Goal: Information Seeking & Learning: Learn about a topic

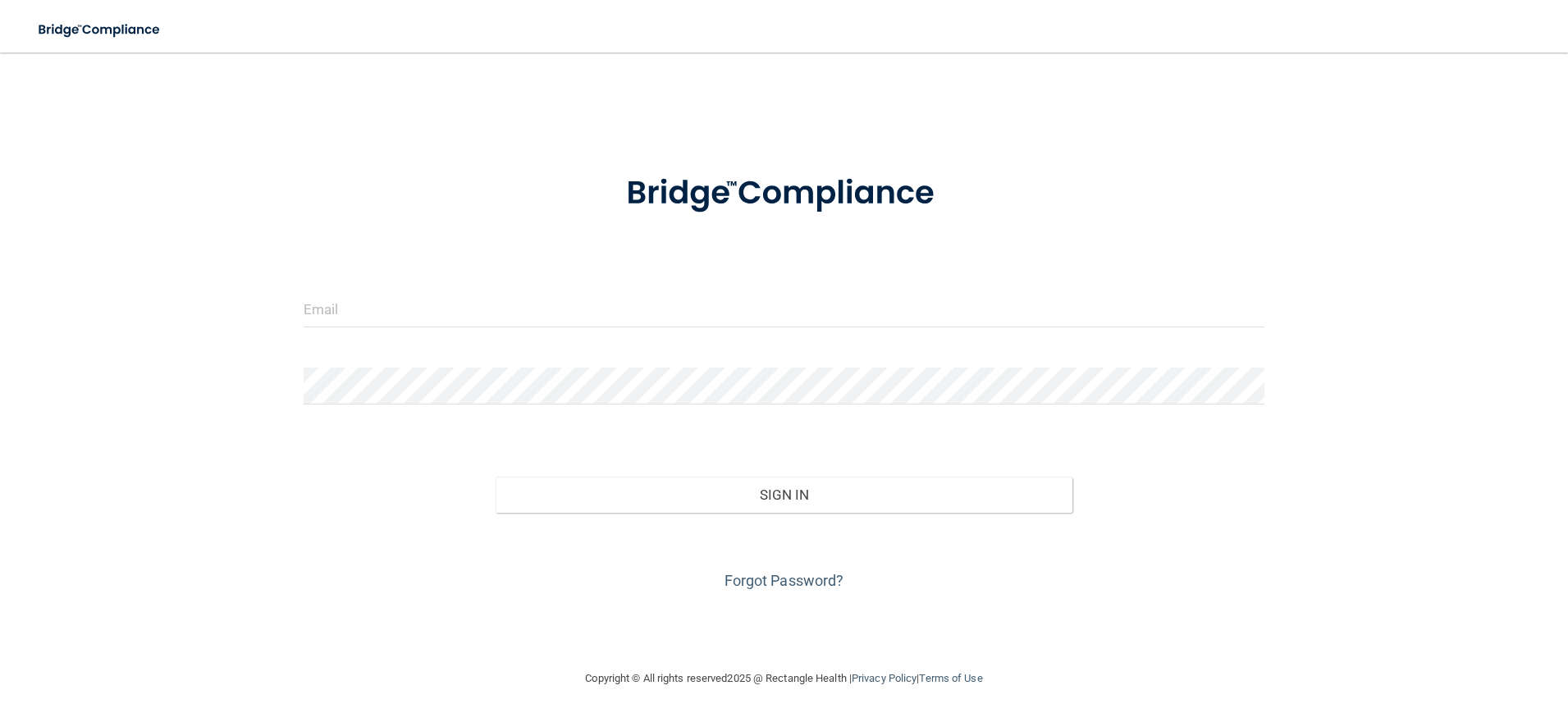
click at [329, 328] on div at bounding box center [784, 315] width 986 height 49
click at [337, 315] on input "email" at bounding box center [784, 309] width 961 height 37
type input "[PERSON_NAME][EMAIL_ADDRESS][DOMAIN_NAME]"
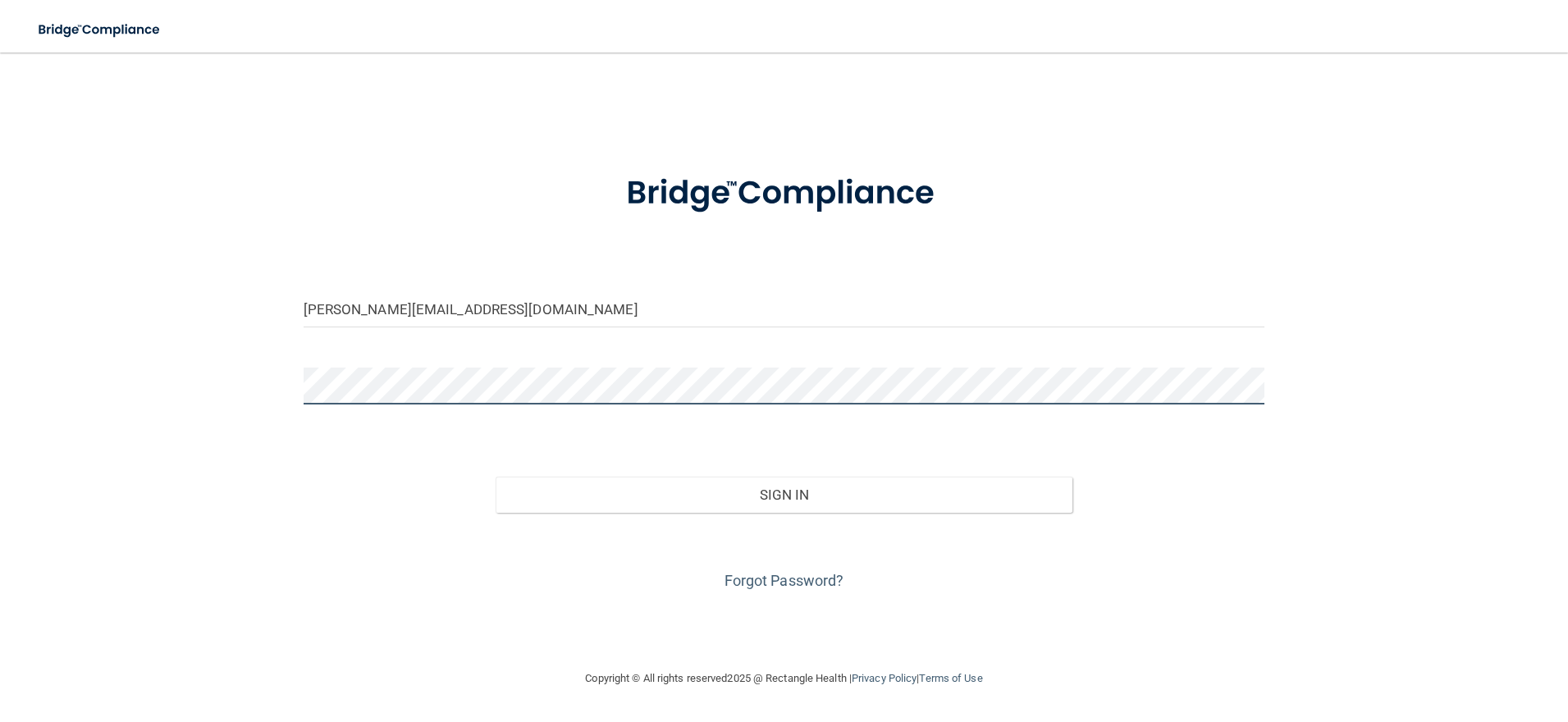
click at [496, 477] on button "Sign In" at bounding box center [784, 494] width 577 height 36
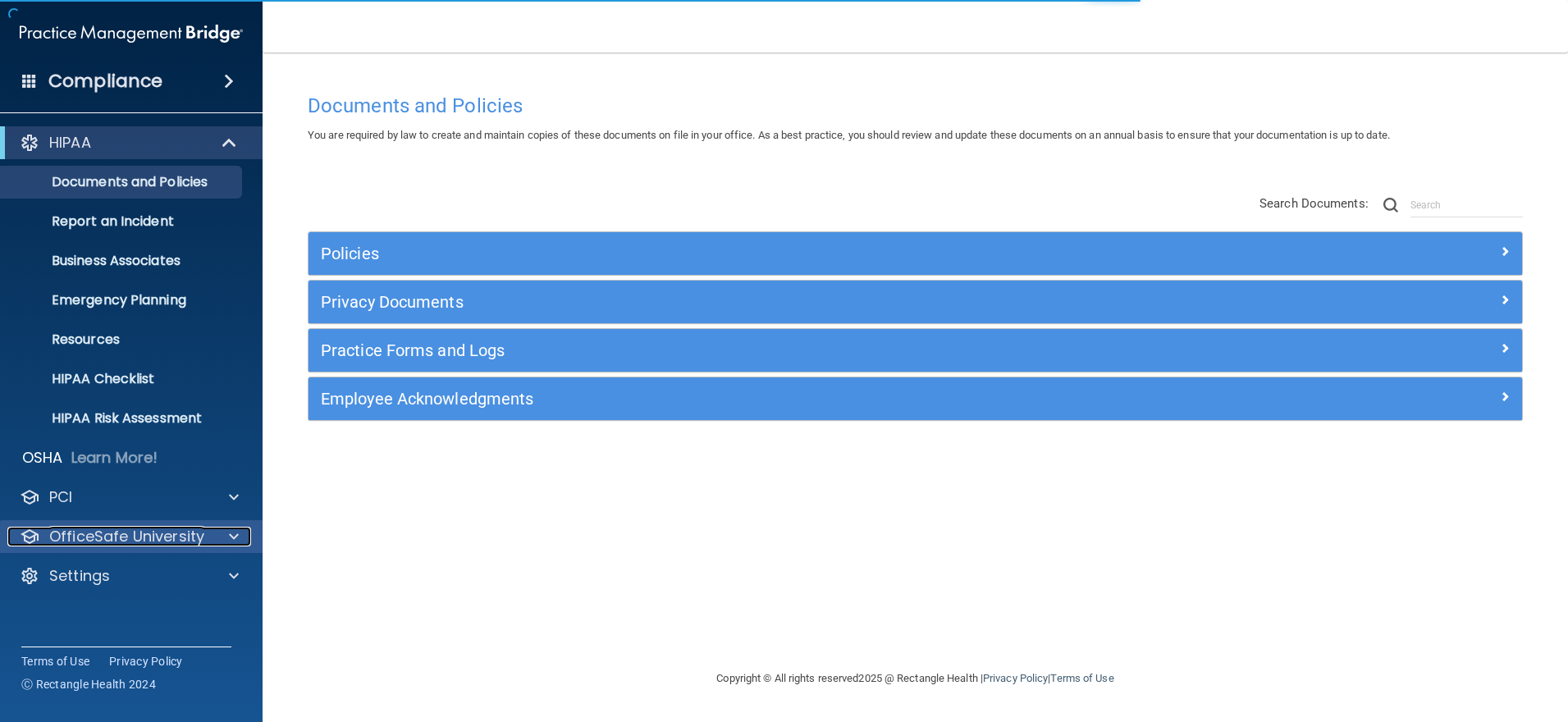
click at [165, 539] on p "OfficeSafe University" at bounding box center [126, 536] width 155 height 20
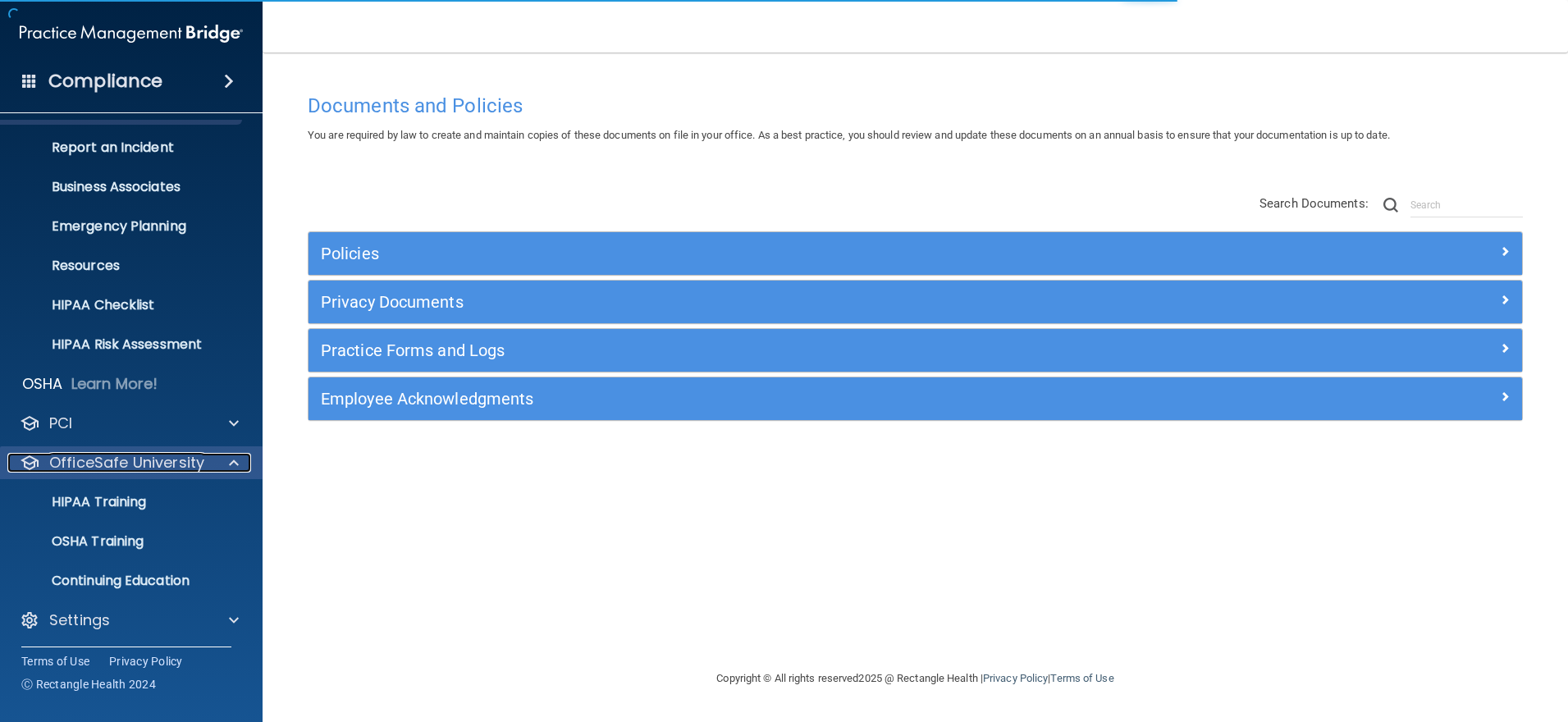
scroll to position [77, 0]
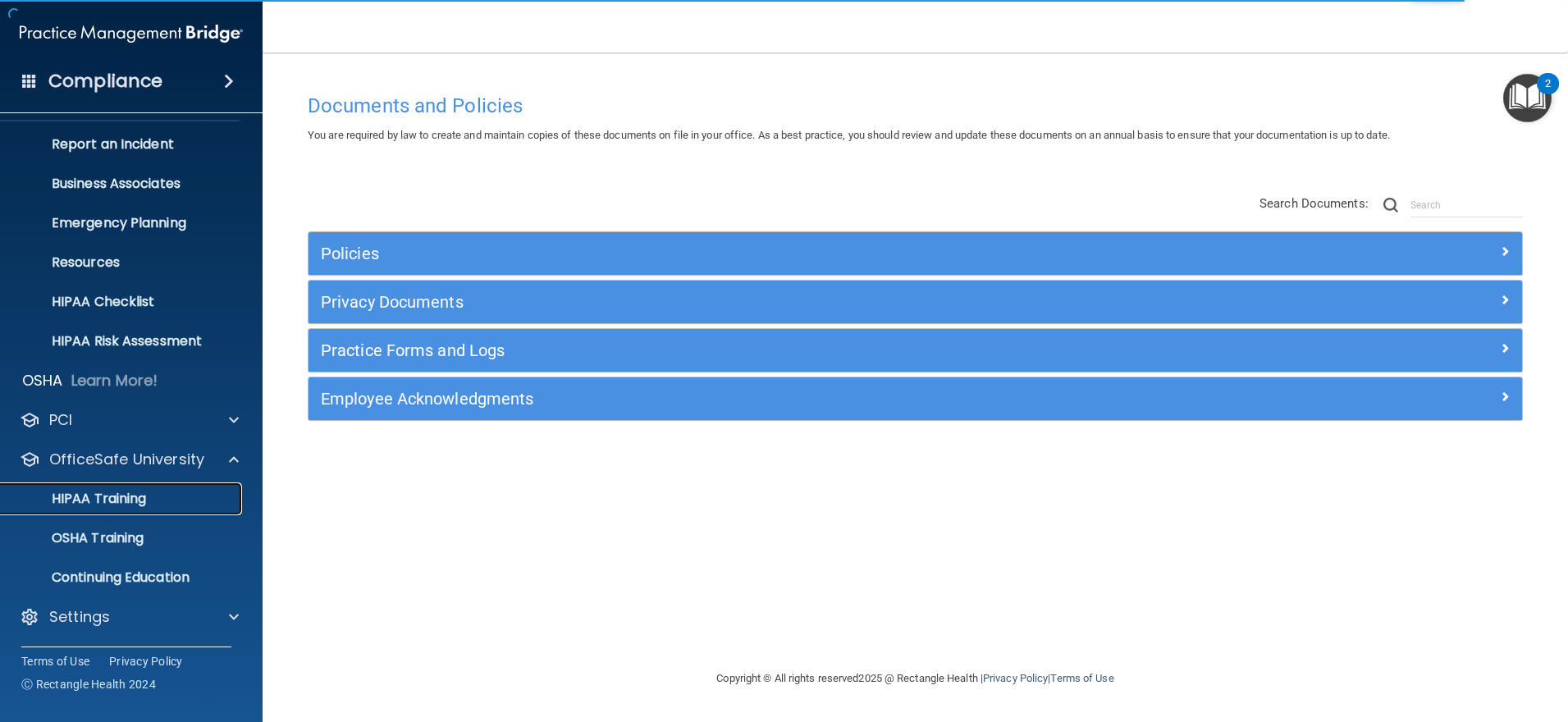
click at [119, 499] on p "HIPAA Training" at bounding box center [78, 499] width 135 height 17
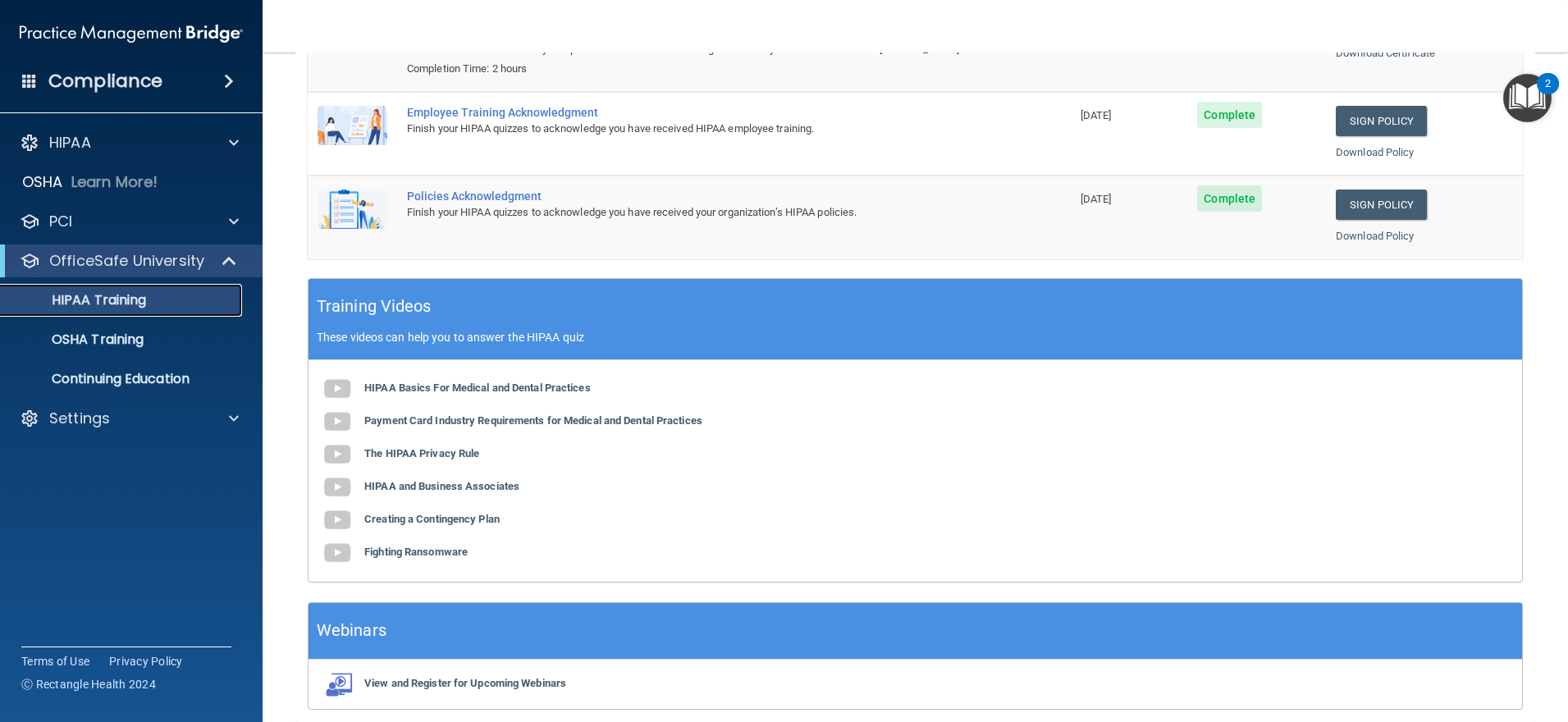
scroll to position [262, 0]
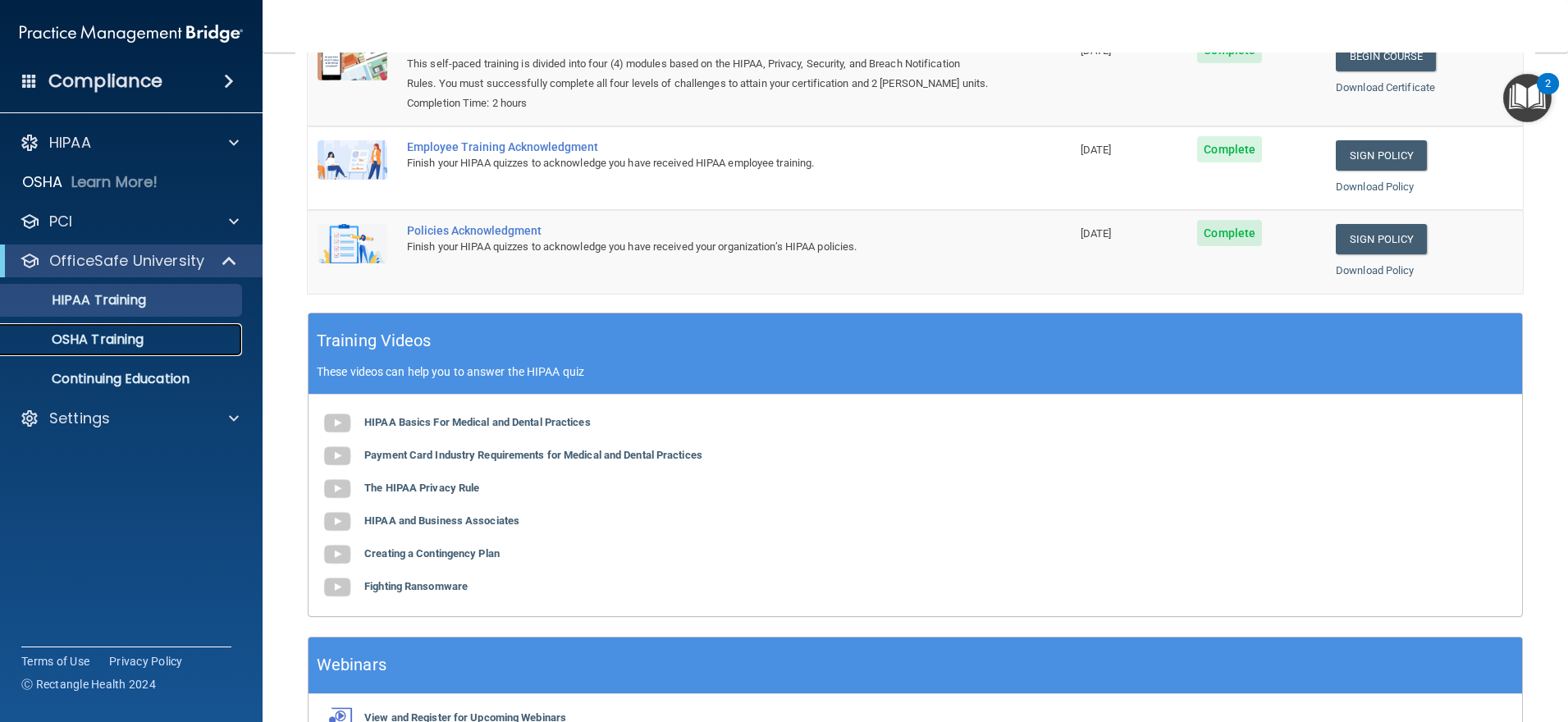
click at [104, 340] on p "OSHA Training" at bounding box center [77, 339] width 132 height 17
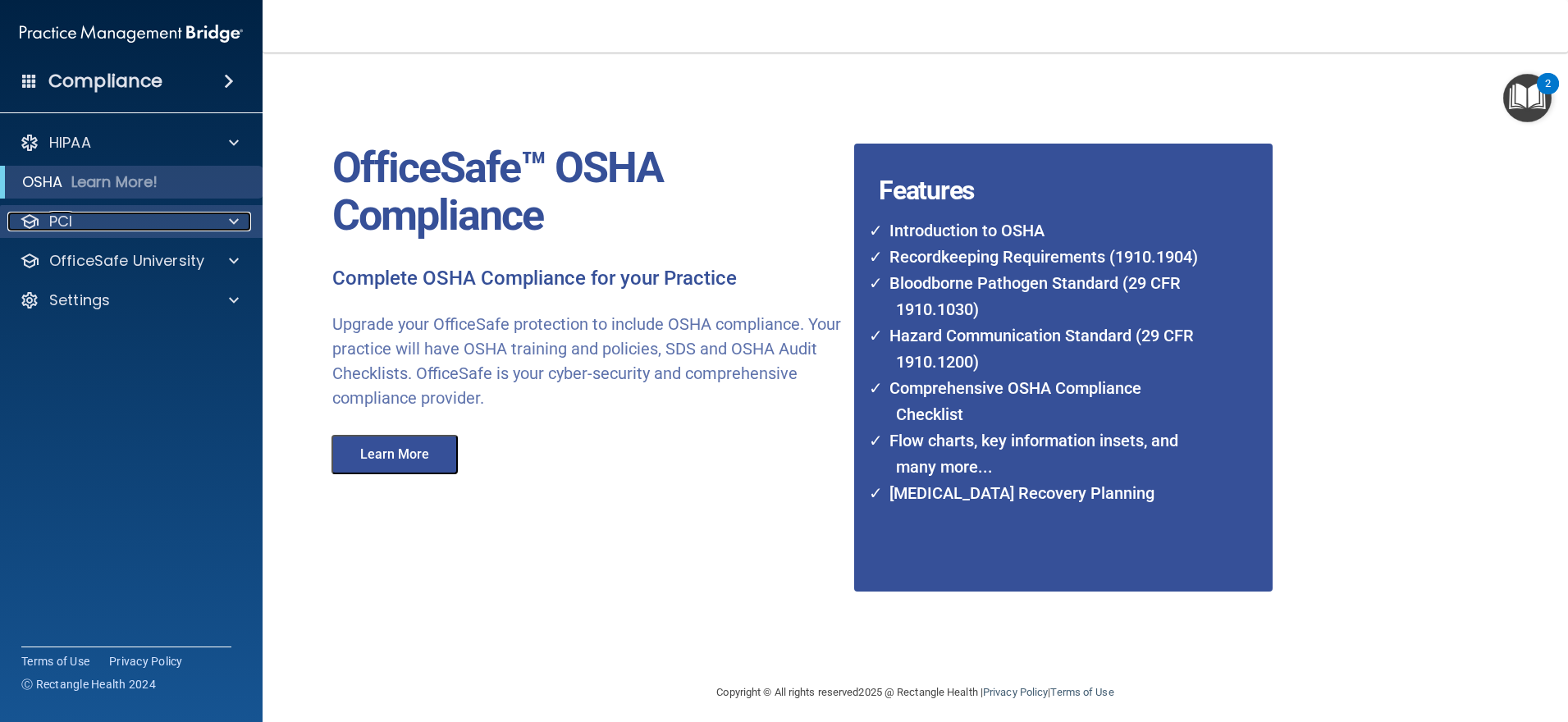
click at [80, 222] on div "PCI" at bounding box center [108, 221] width 203 height 20
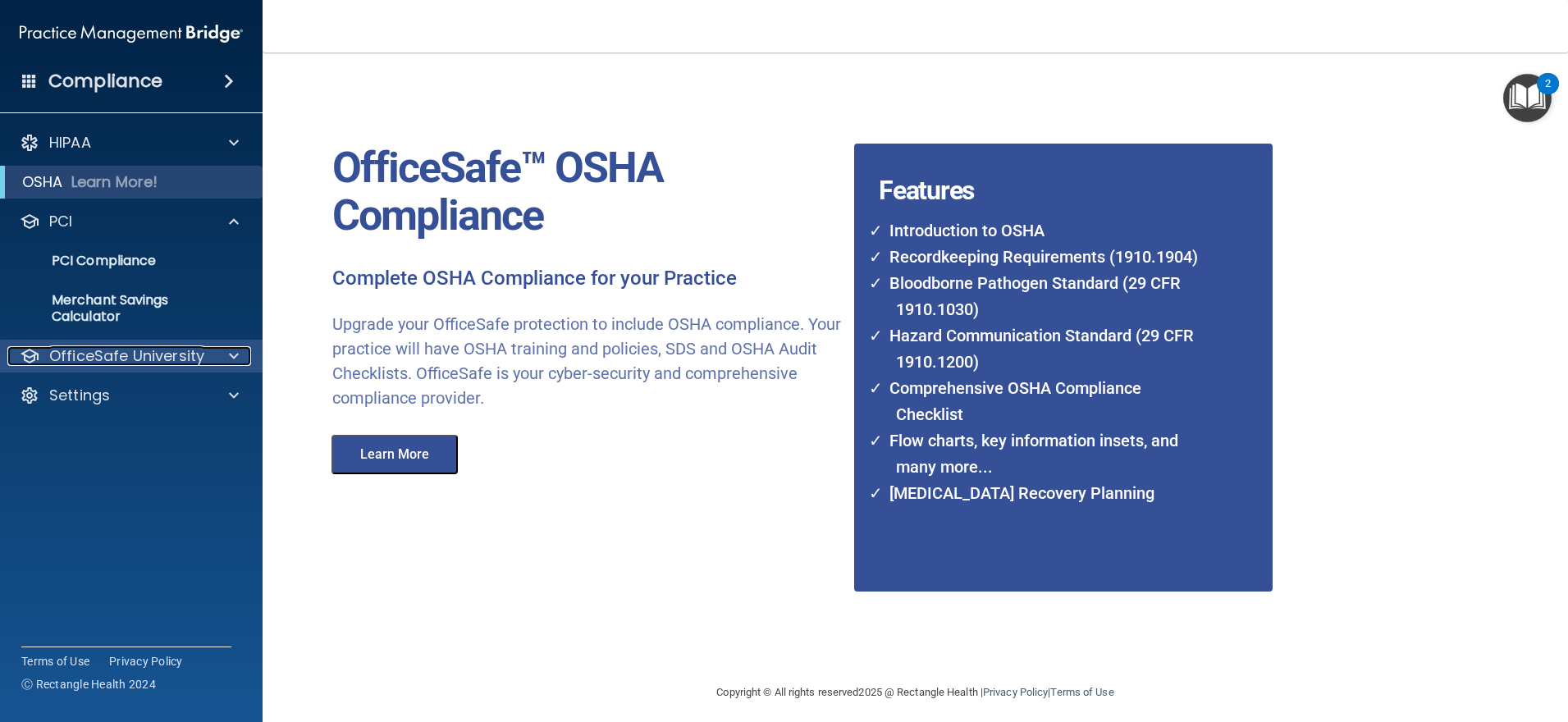
click at [146, 361] on p "OfficeSafe University" at bounding box center [126, 356] width 155 height 20
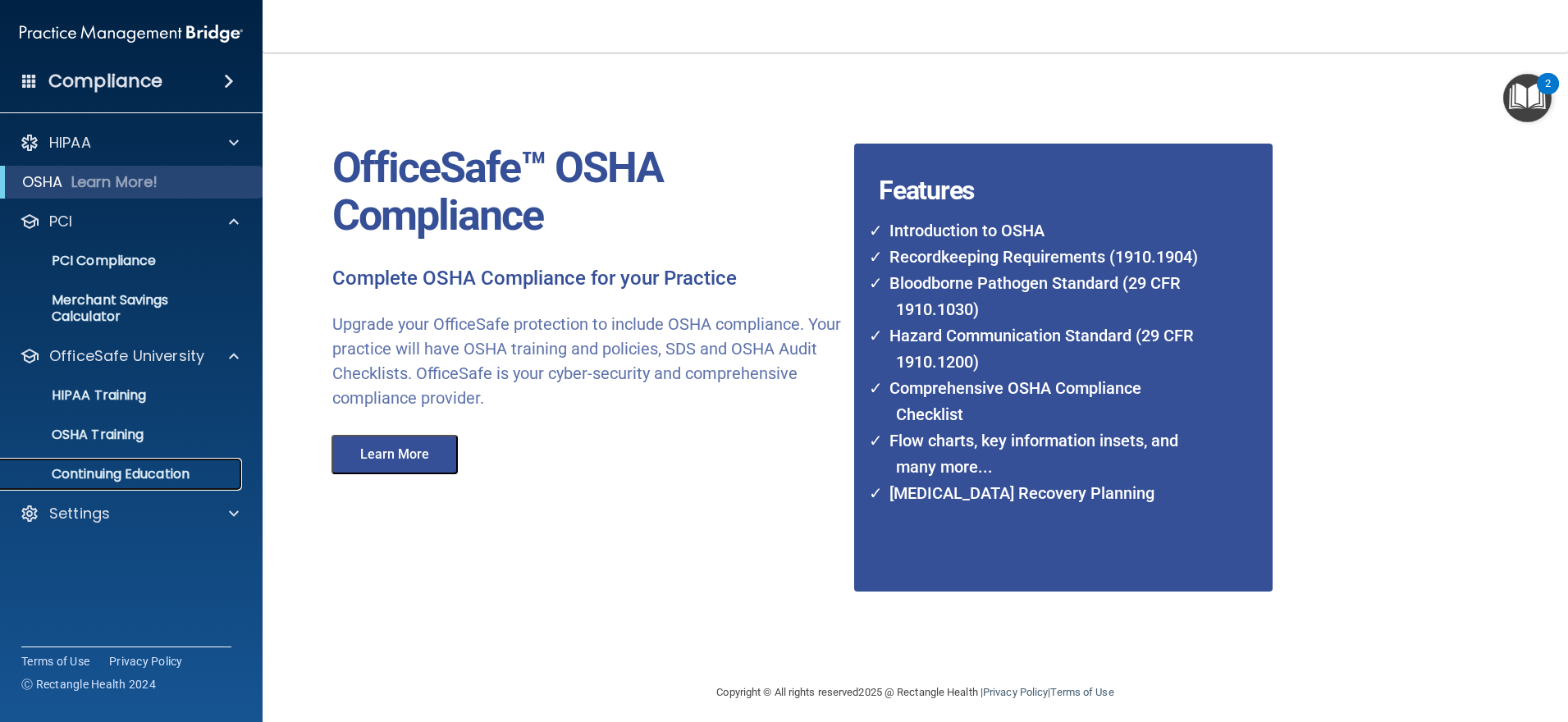
click at [123, 467] on p "Continuing Education" at bounding box center [122, 474] width 224 height 17
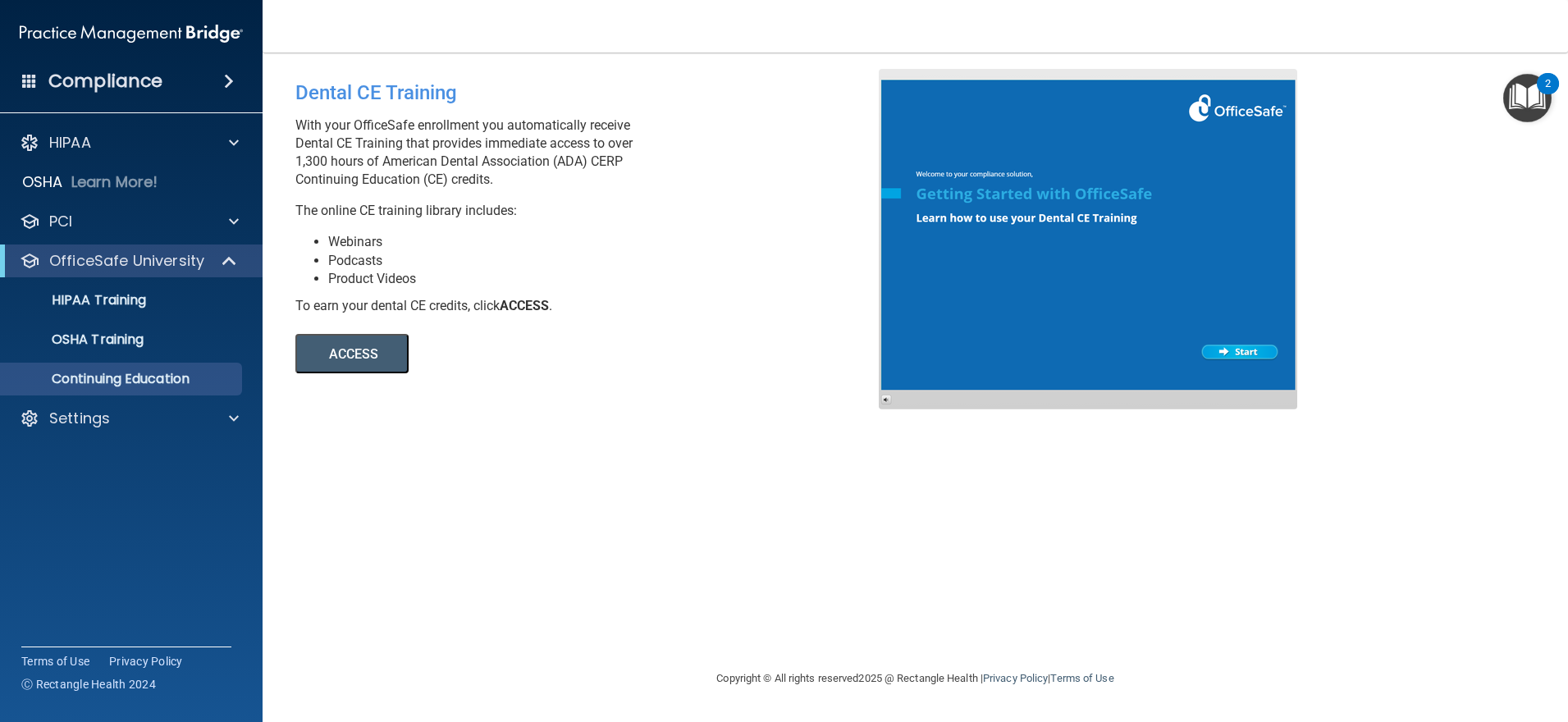
click at [337, 352] on button "ACCESS" at bounding box center [352, 353] width 113 height 39
click at [132, 413] on div "Settings" at bounding box center [108, 419] width 203 height 20
click at [124, 79] on h4 "Compliance" at bounding box center [105, 81] width 114 height 23
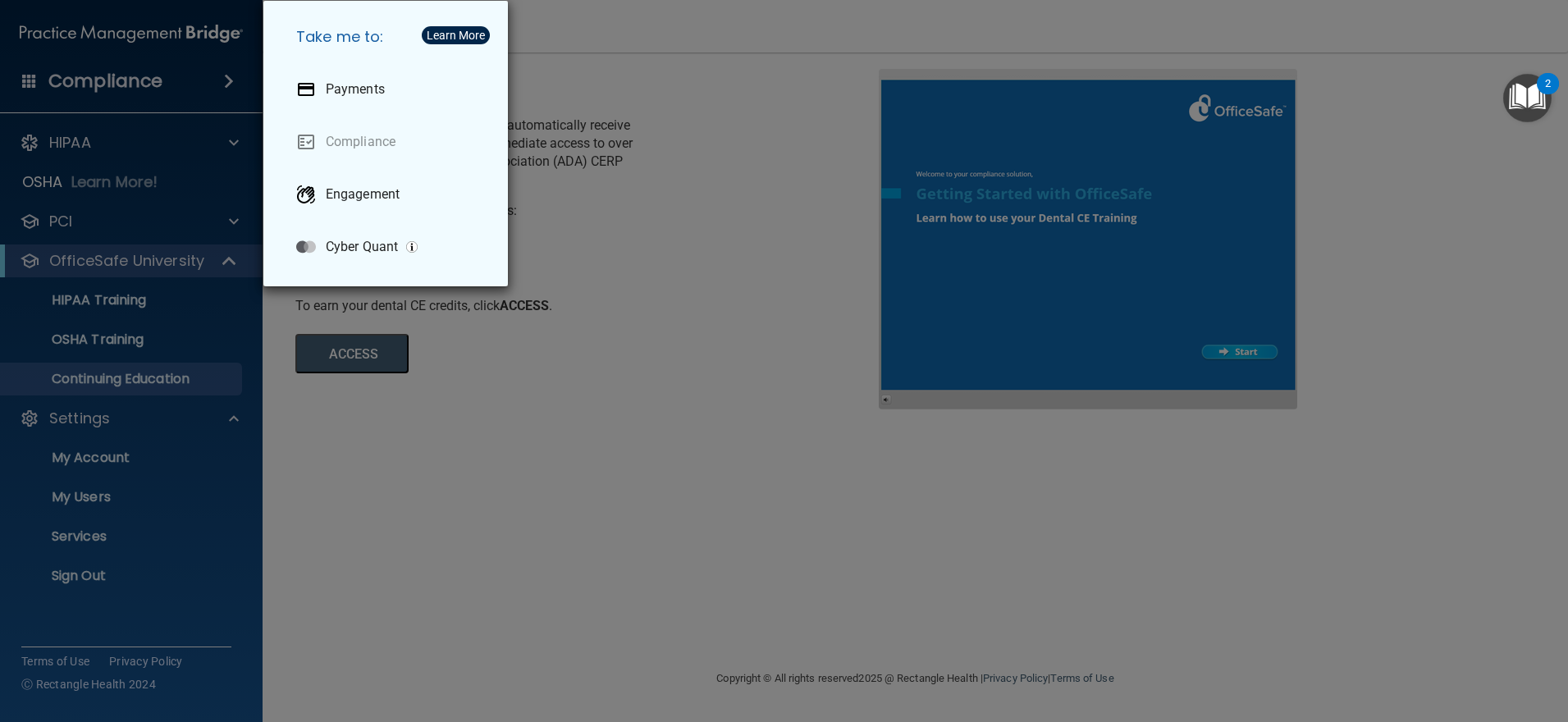
click at [119, 148] on div "Take me to: Payments Compliance Engagement Cyber Quant" at bounding box center [784, 361] width 1568 height 722
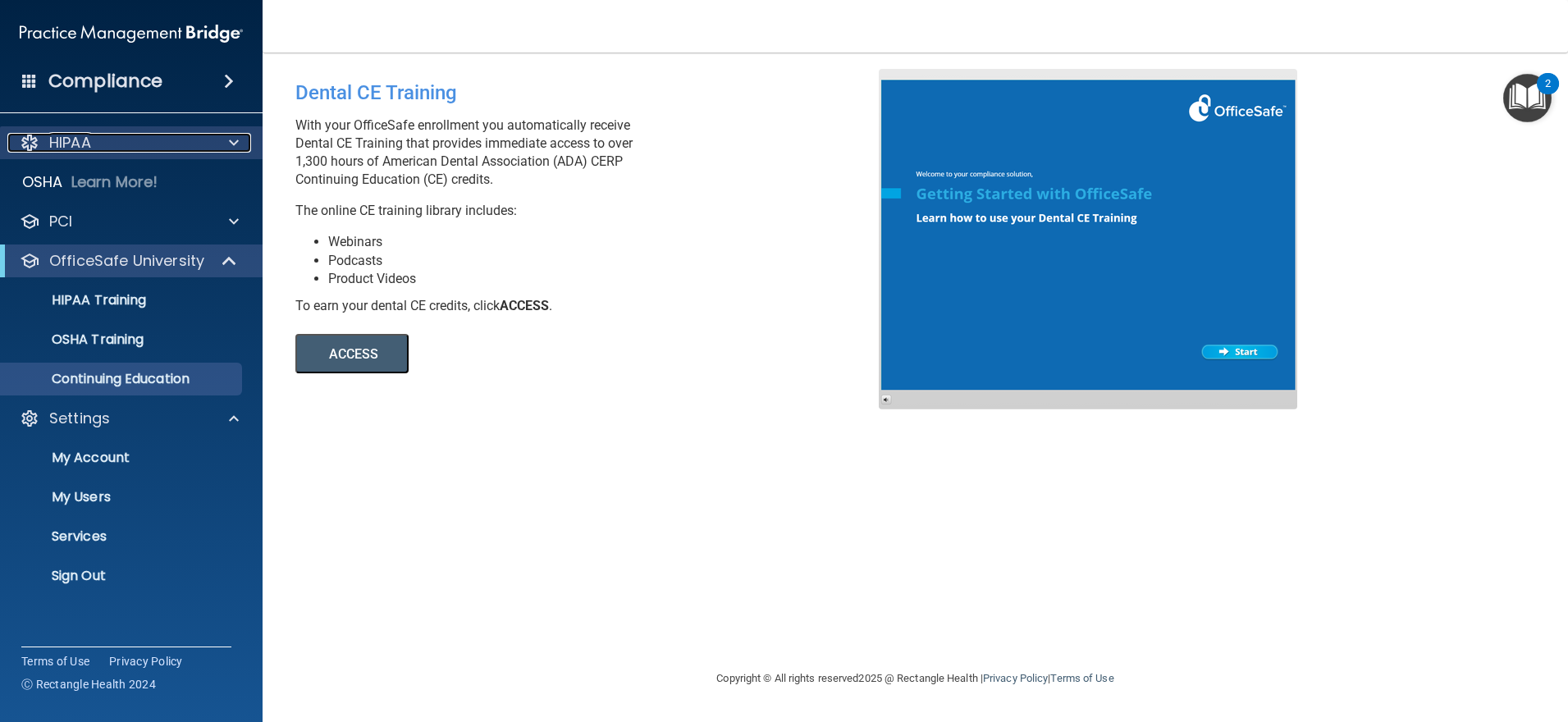
click at [131, 143] on div "HIPAA" at bounding box center [108, 142] width 203 height 20
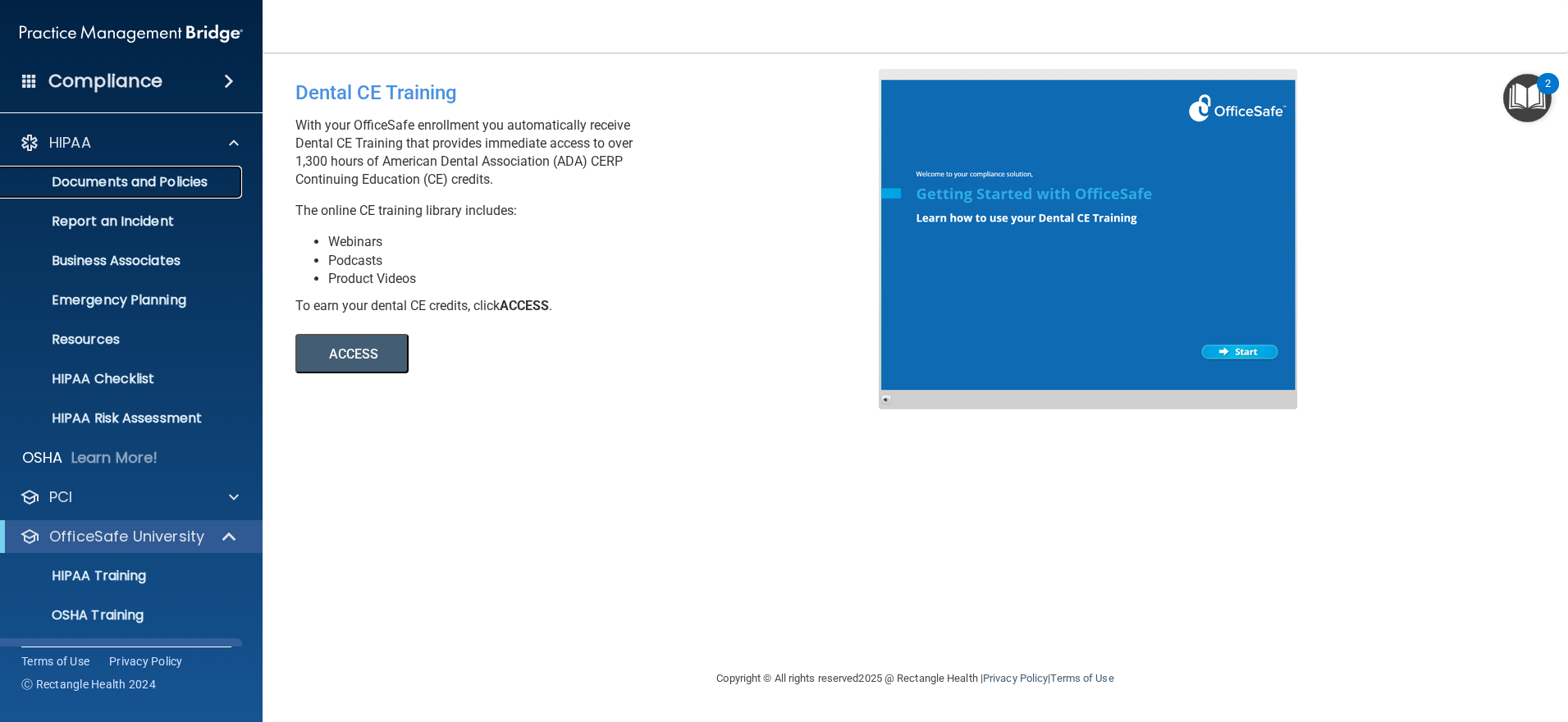
click at [115, 185] on p "Documents and Policies" at bounding box center [122, 182] width 224 height 17
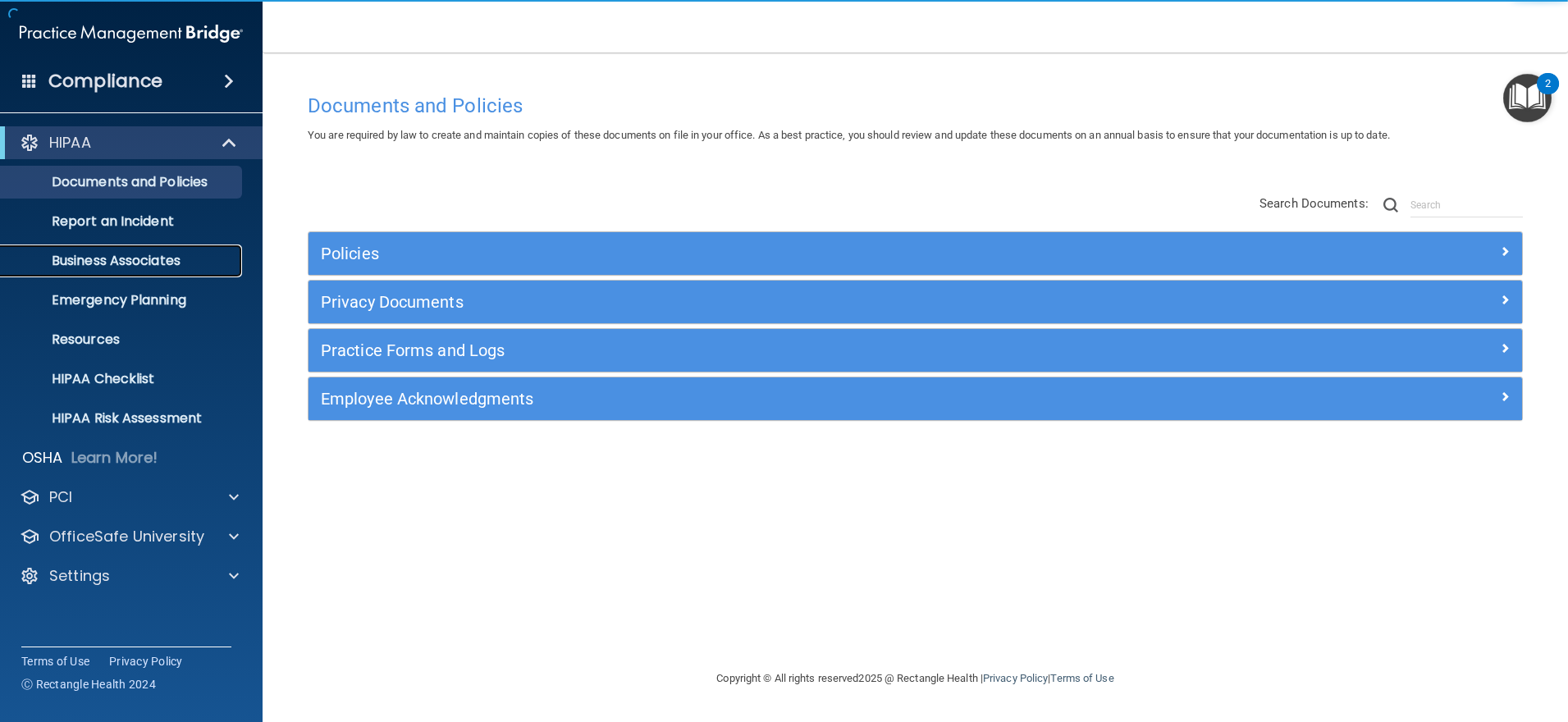
click at [92, 254] on p "Business Associates" at bounding box center [122, 261] width 224 height 17
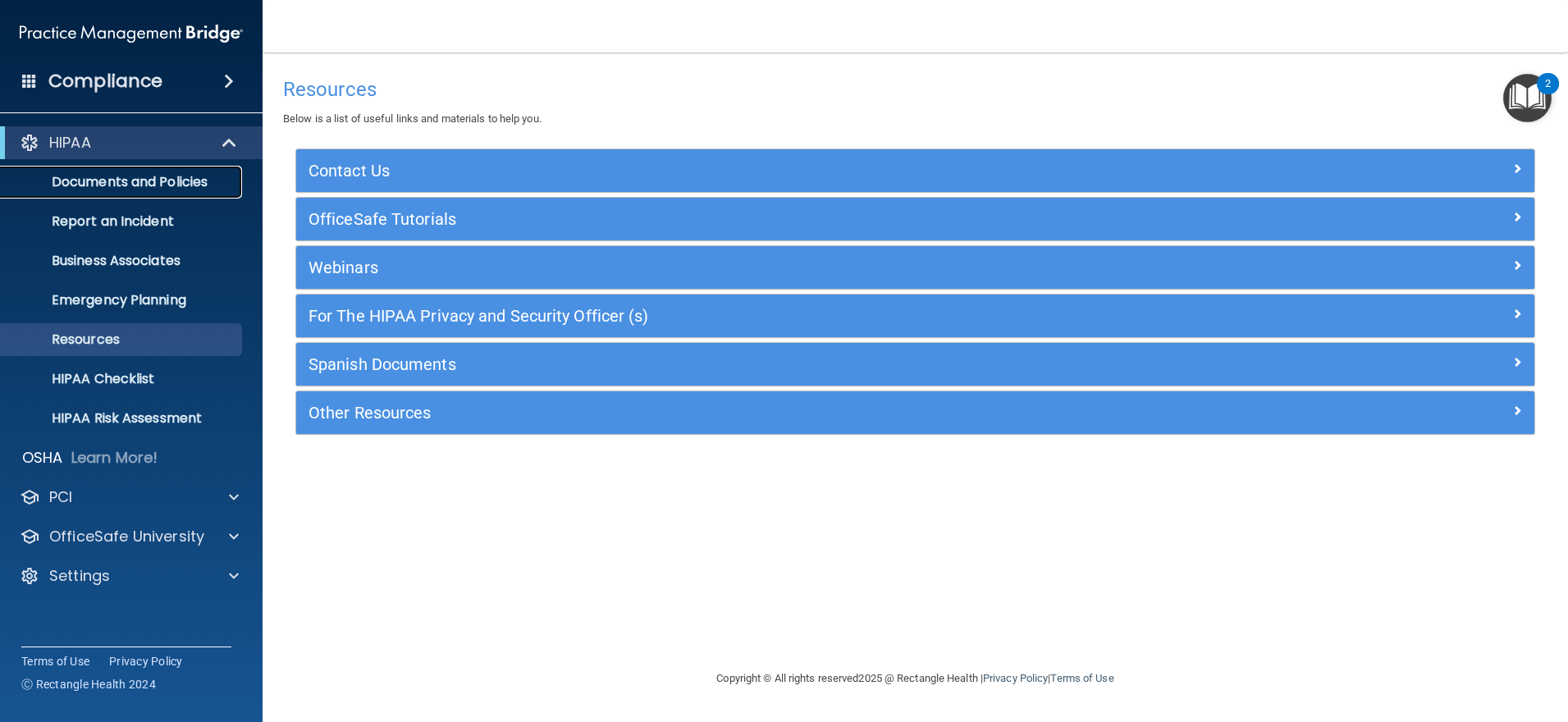
click at [132, 190] on p "Documents and Policies" at bounding box center [122, 182] width 224 height 17
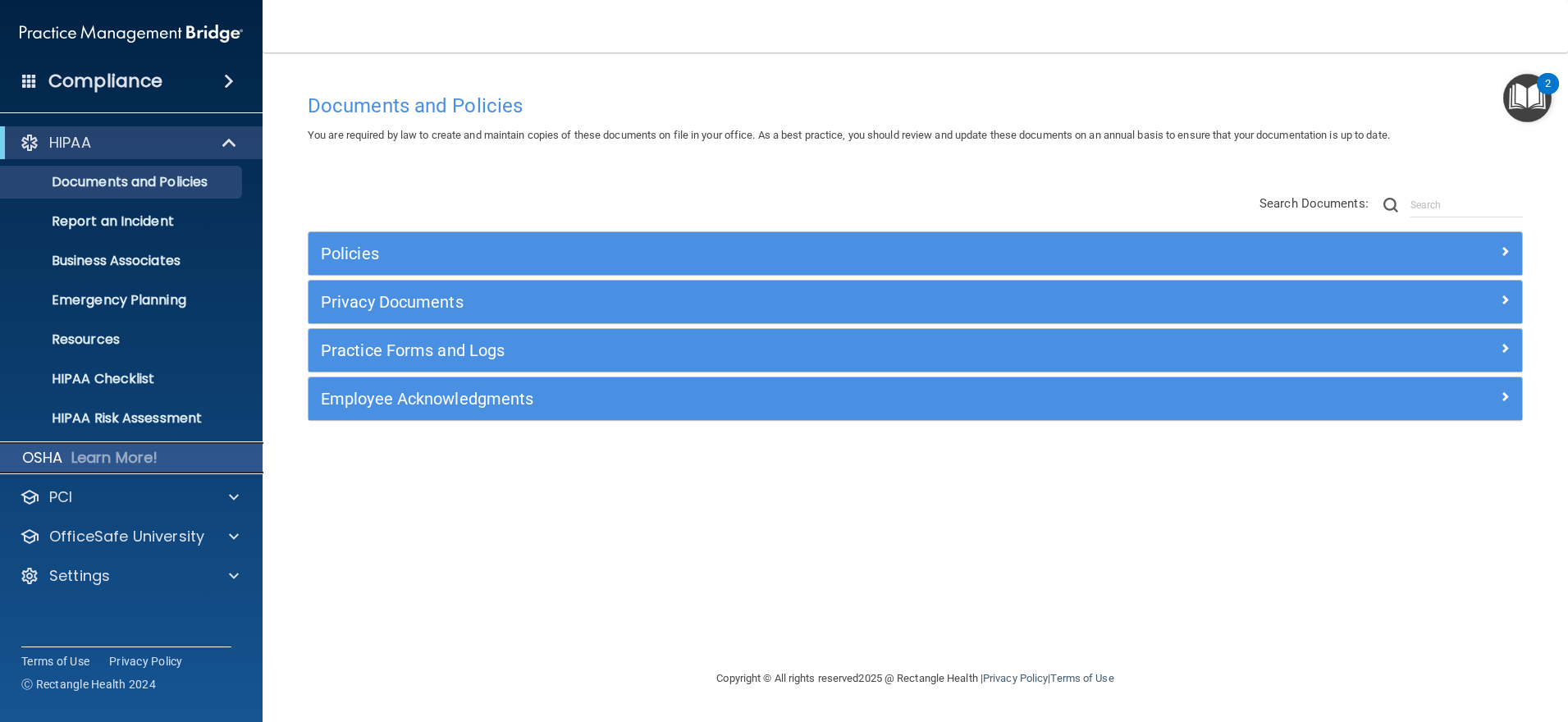
click at [108, 464] on p "Learn More!" at bounding box center [115, 458] width 87 height 20
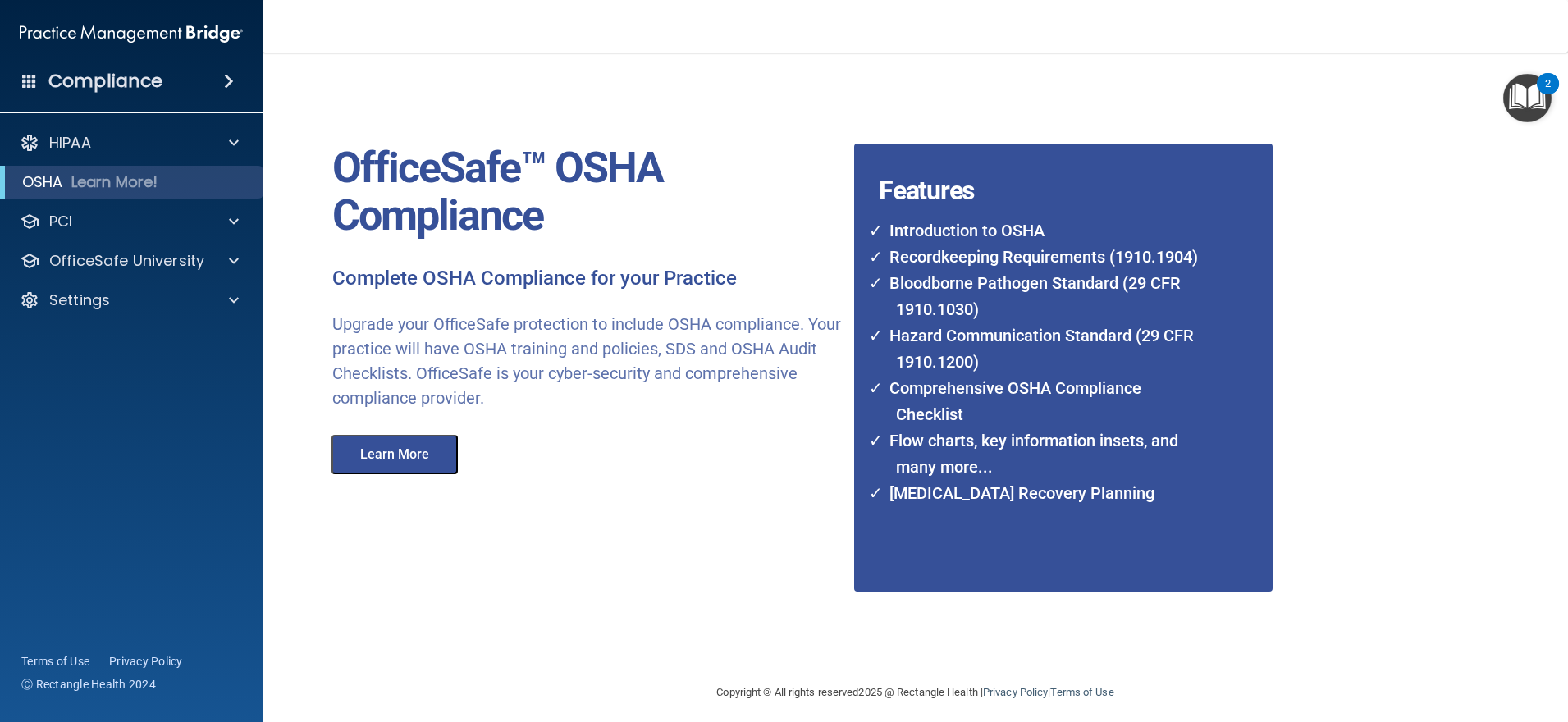
click at [383, 464] on button "Learn More" at bounding box center [394, 454] width 126 height 39
click at [37, 208] on div "PCI" at bounding box center [132, 221] width 263 height 33
click at [145, 226] on div "PCI" at bounding box center [108, 221] width 203 height 20
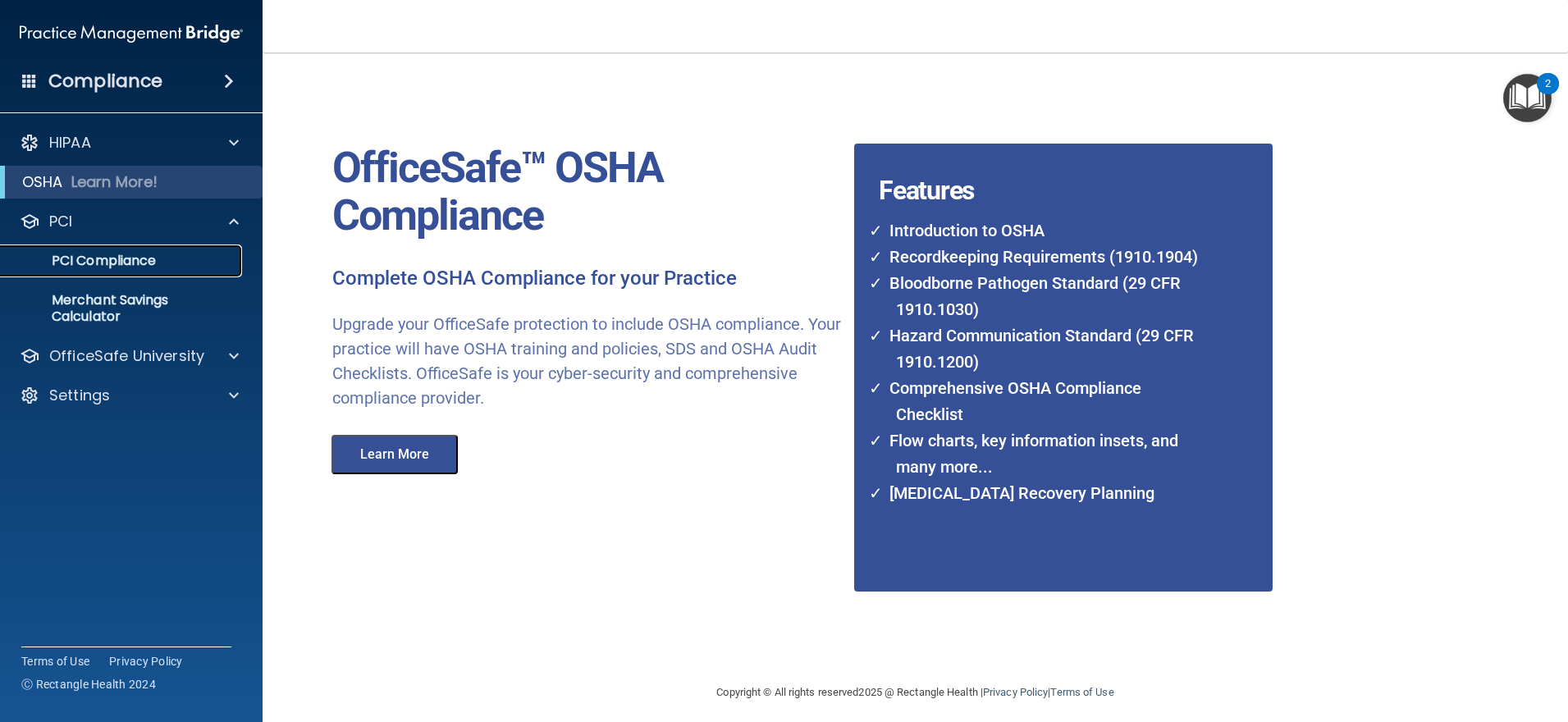
click at [144, 264] on p "PCI Compliance" at bounding box center [122, 261] width 224 height 17
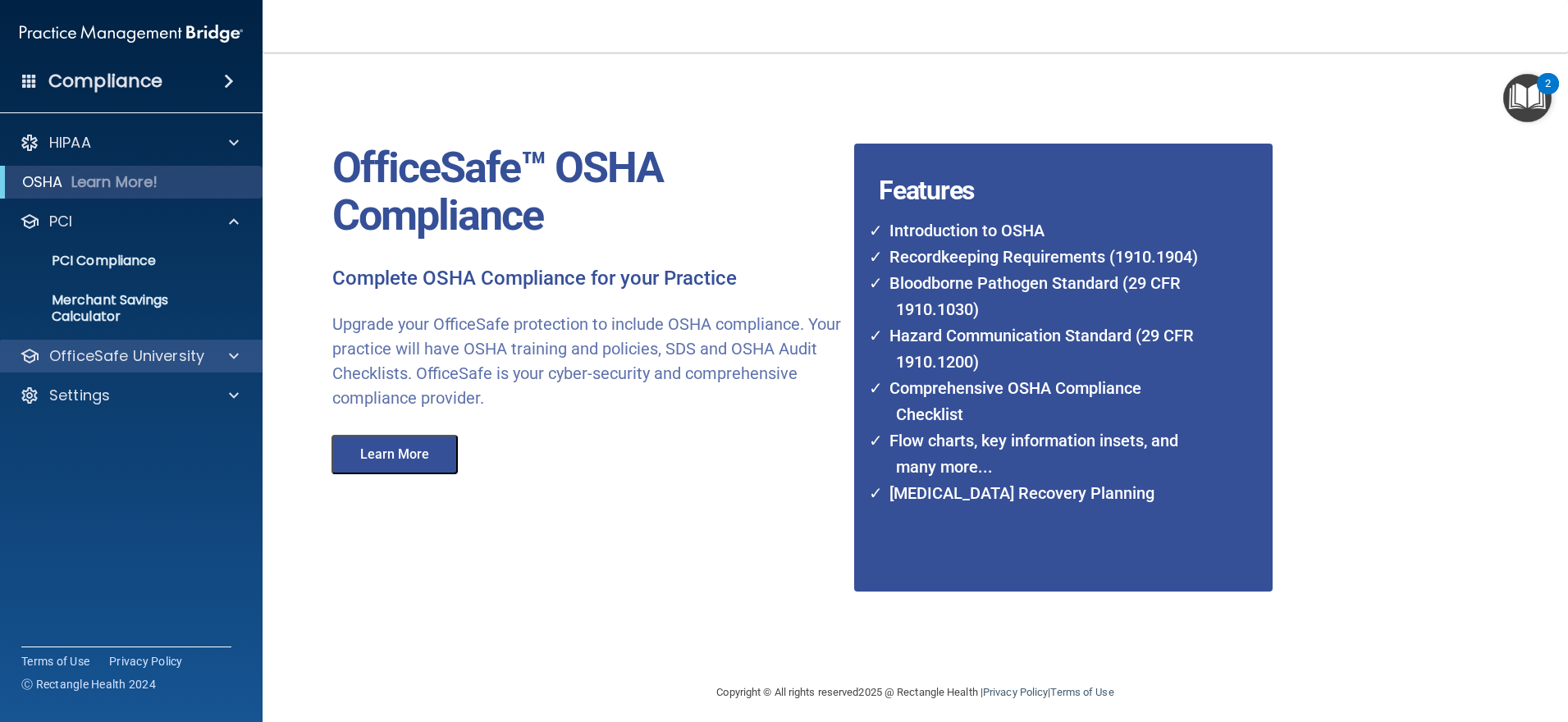
click at [207, 368] on div "OfficeSafe University" at bounding box center [132, 357] width 263 height 33
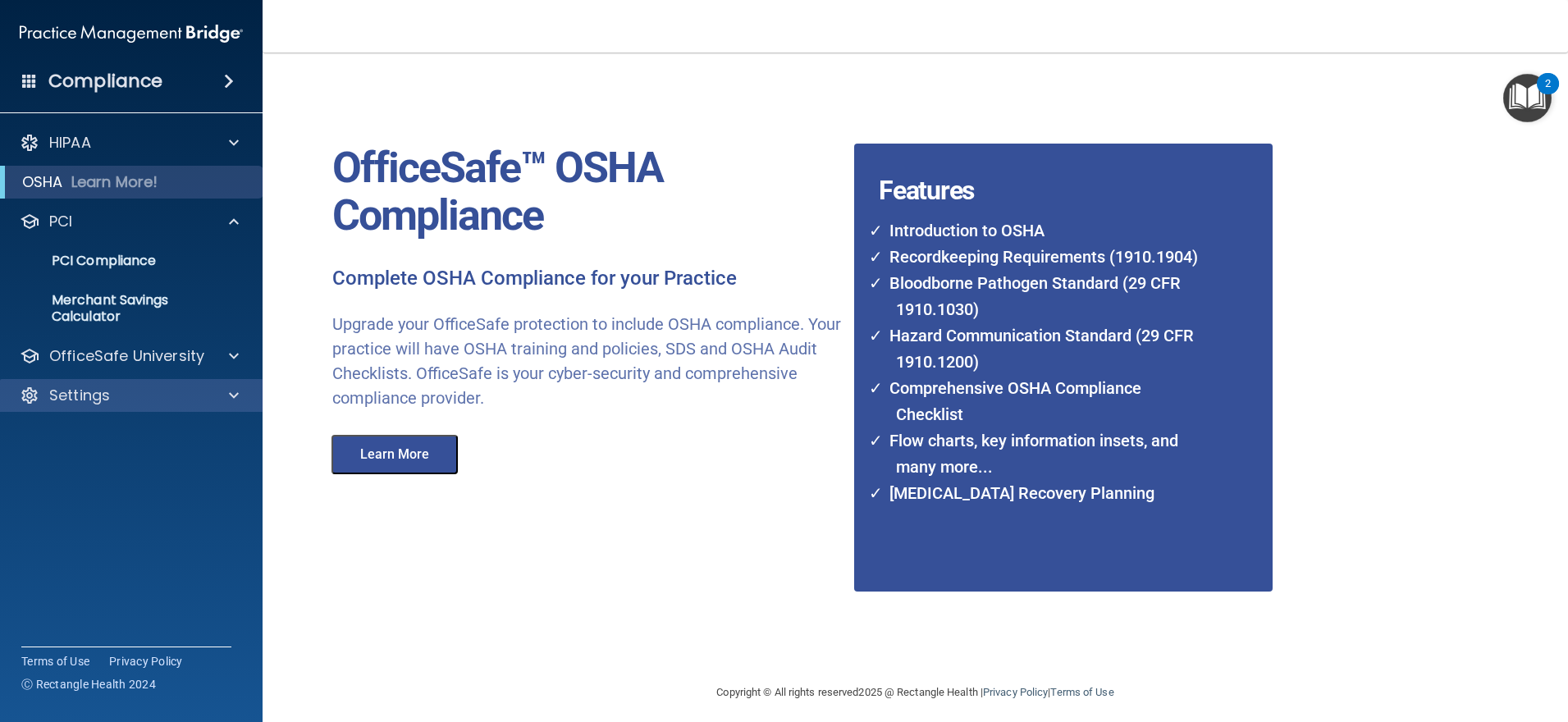
click at [174, 405] on div "Settings" at bounding box center [132, 396] width 263 height 33
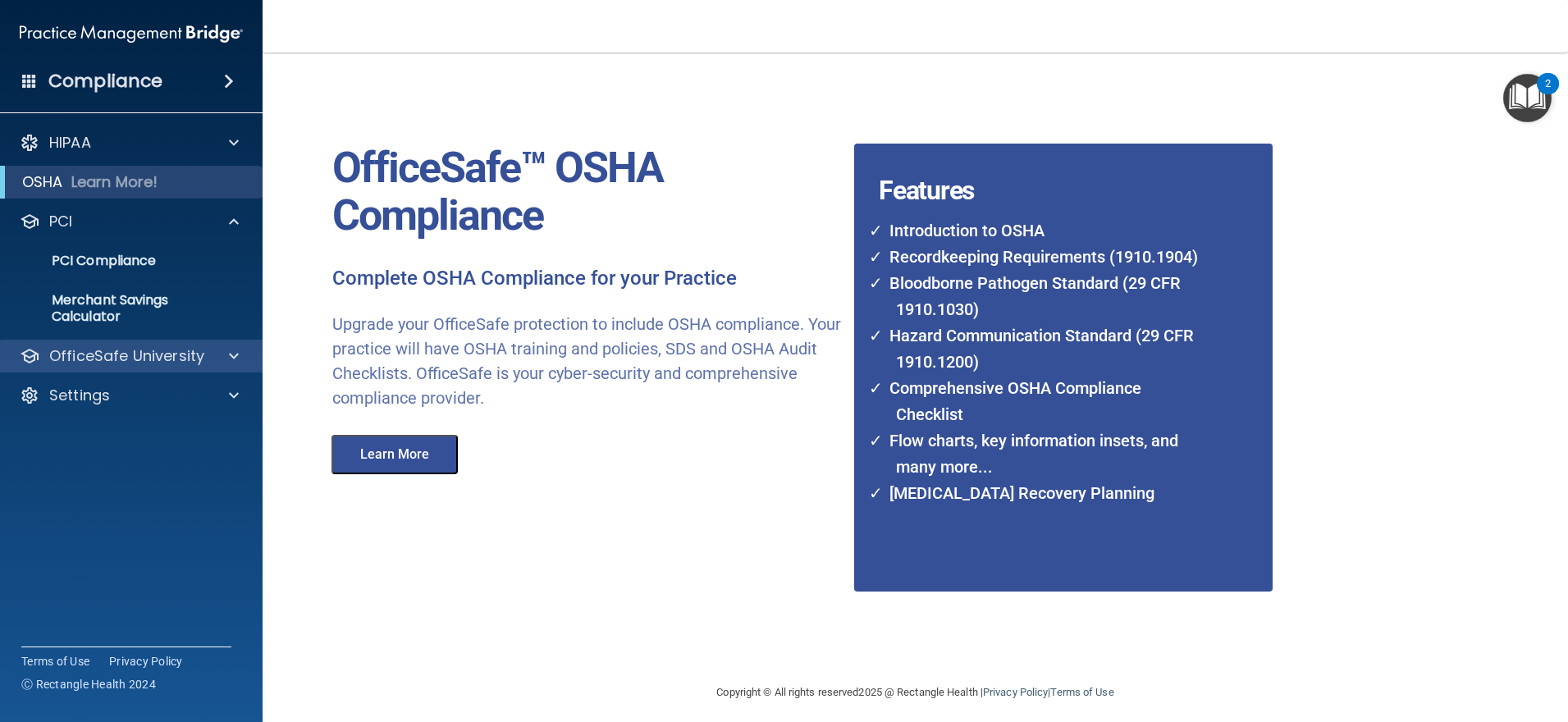
click at [111, 372] on div "HIPAA Documents and Policies Report an Incident Business Associates Emergency P…" at bounding box center [132, 272] width 263 height 305
click at [111, 364] on p "OfficeSafe University" at bounding box center [126, 356] width 155 height 20
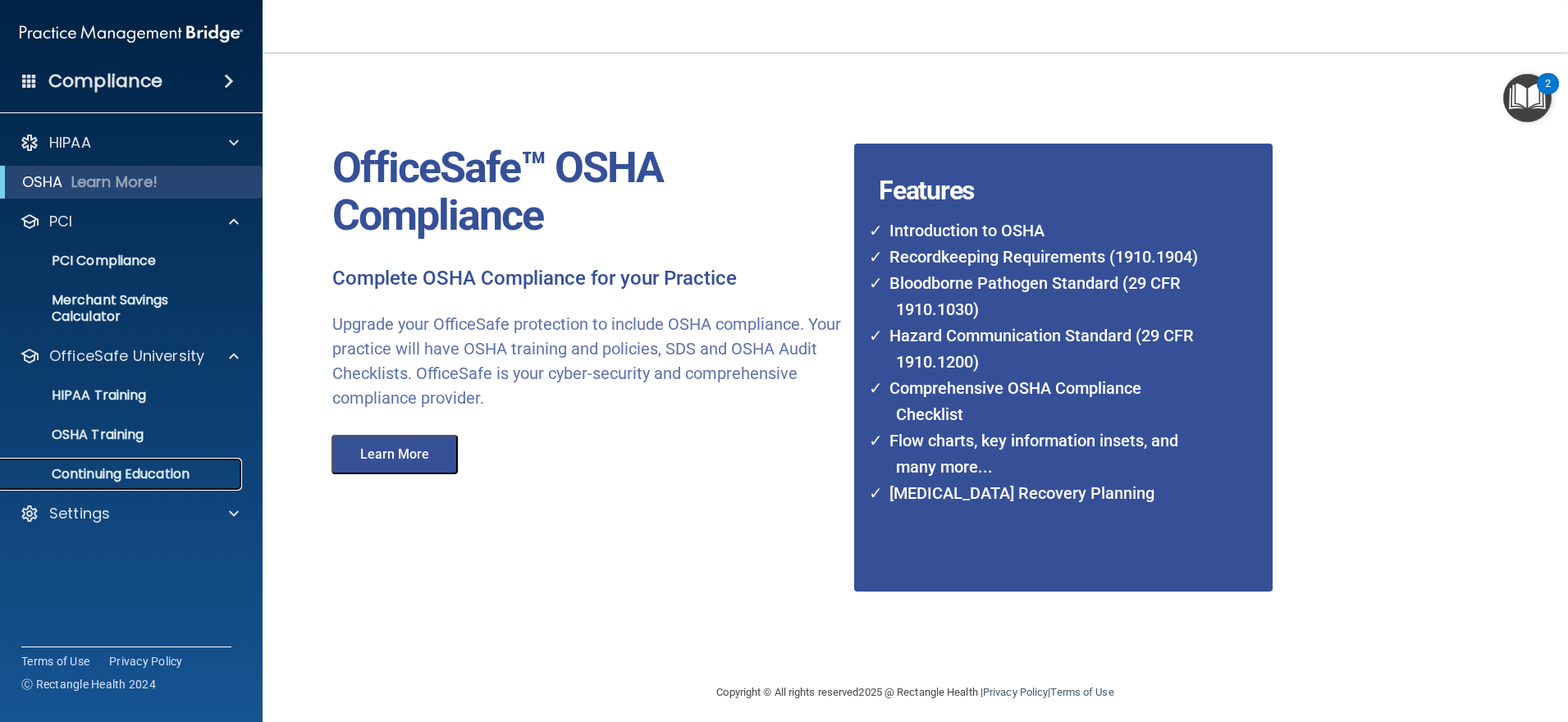
click at [78, 480] on p "Continuing Education" at bounding box center [122, 474] width 224 height 17
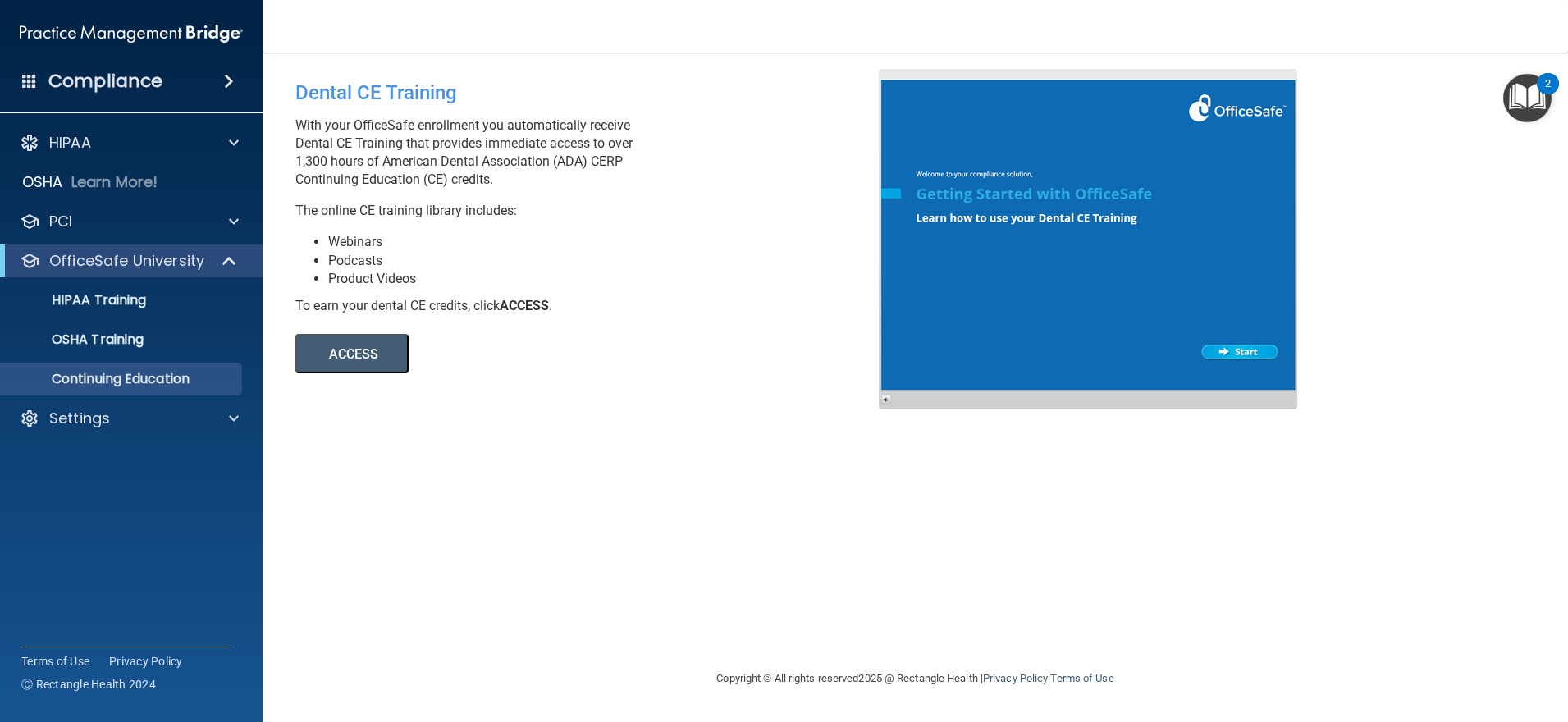
click at [376, 352] on button "ACCESS" at bounding box center [352, 353] width 113 height 39
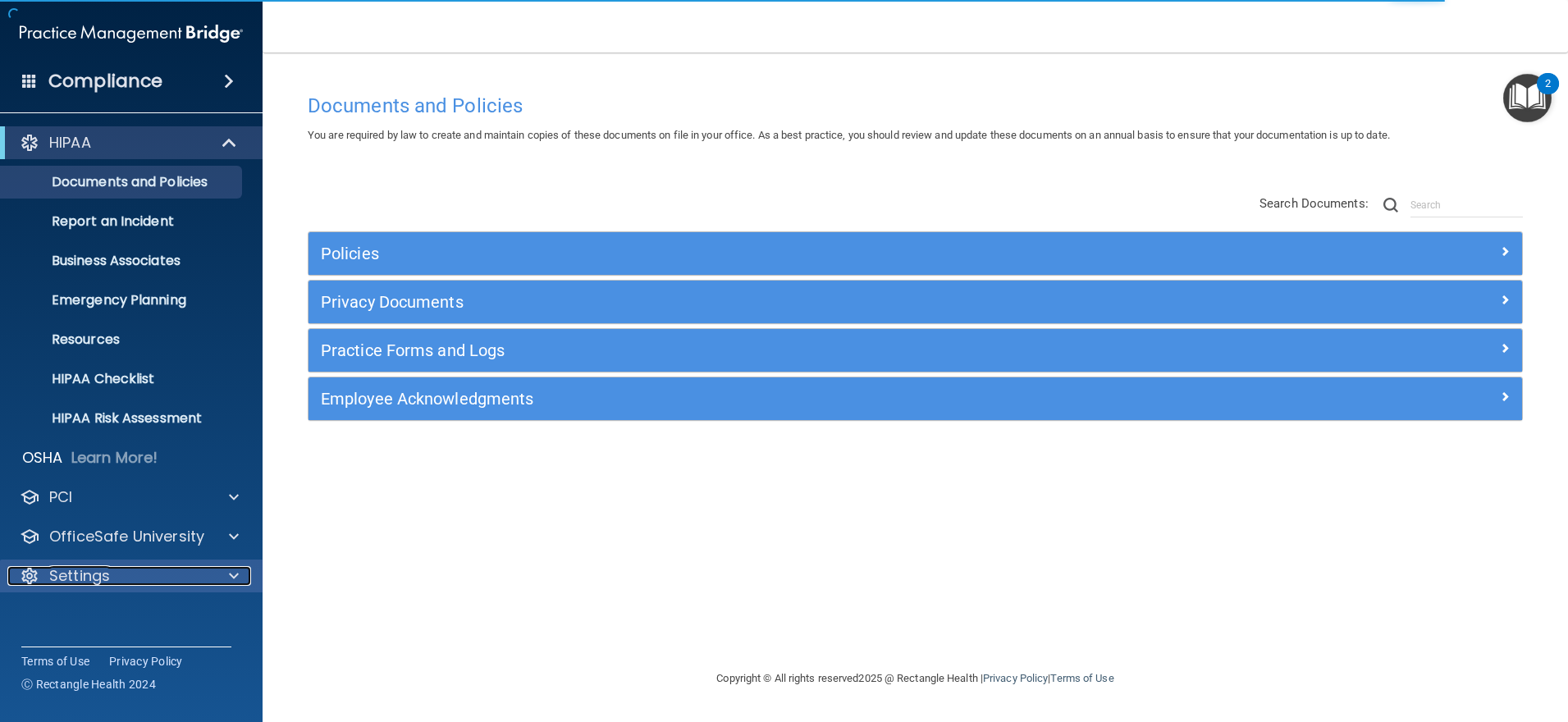
click at [118, 577] on div "Settings" at bounding box center [108, 576] width 203 height 20
click at [133, 594] on ul "My Account My Users Services Sign Out" at bounding box center [132, 671] width 297 height 158
click at [137, 610] on p "My Account" at bounding box center [122, 616] width 224 height 17
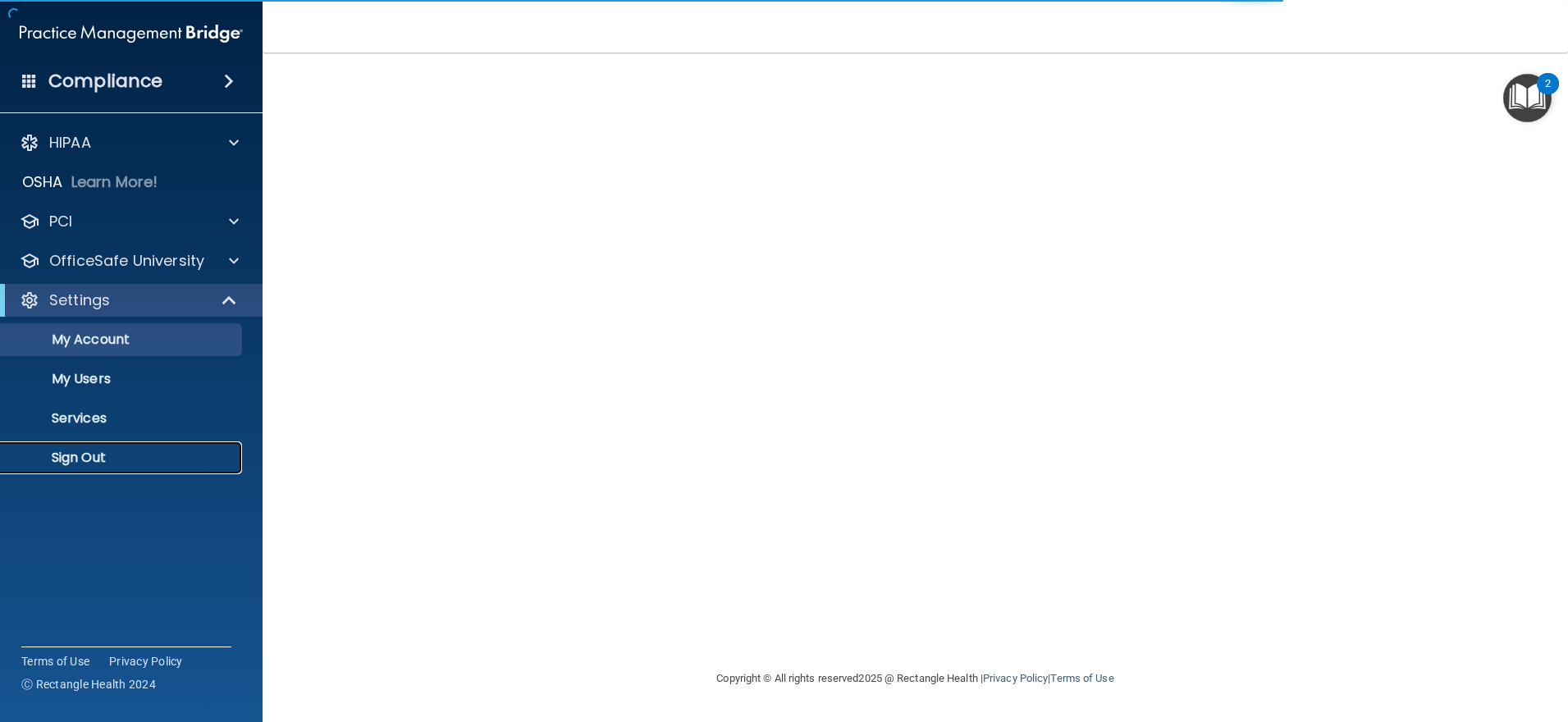
click at [112, 446] on link "Sign Out" at bounding box center [112, 458] width 259 height 33
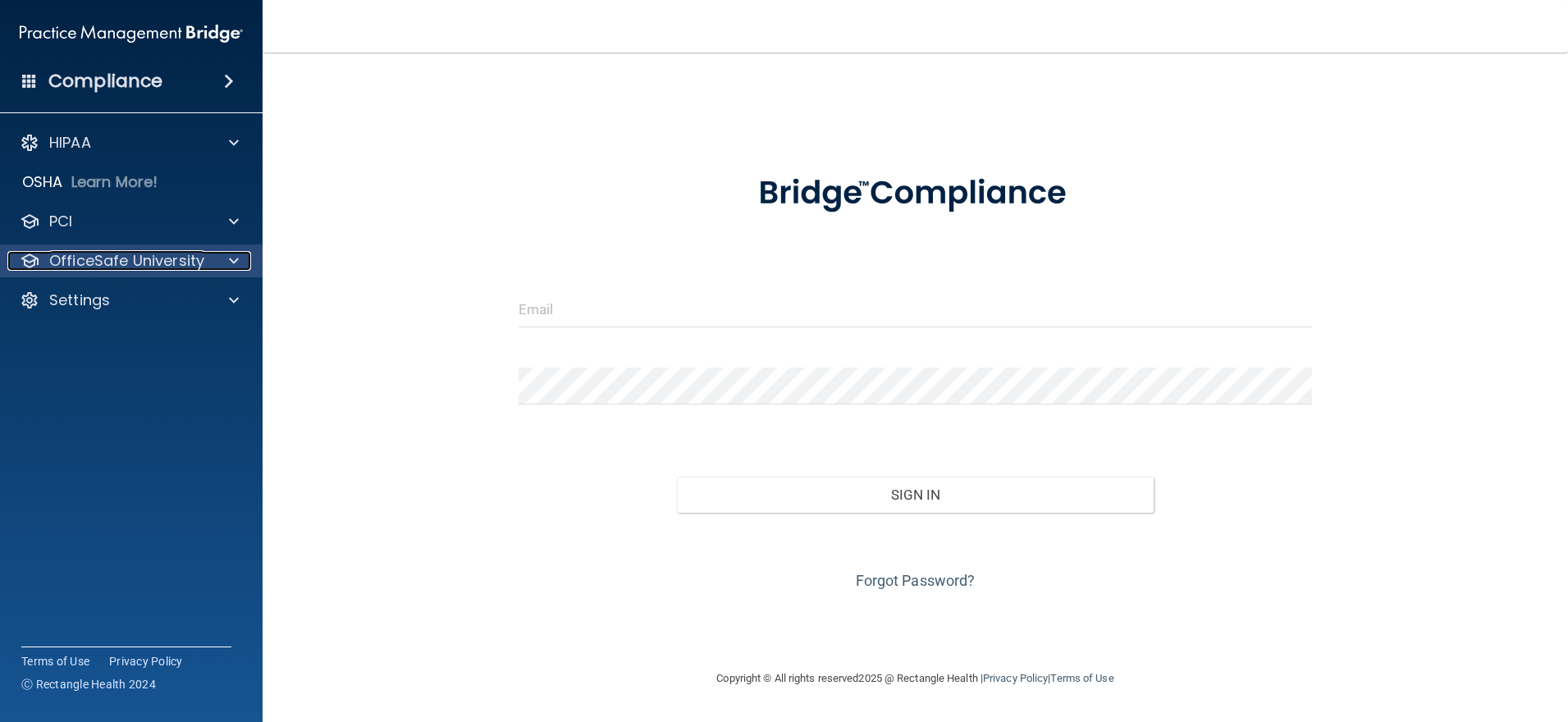
click at [118, 260] on p "OfficeSafe University" at bounding box center [126, 261] width 155 height 20
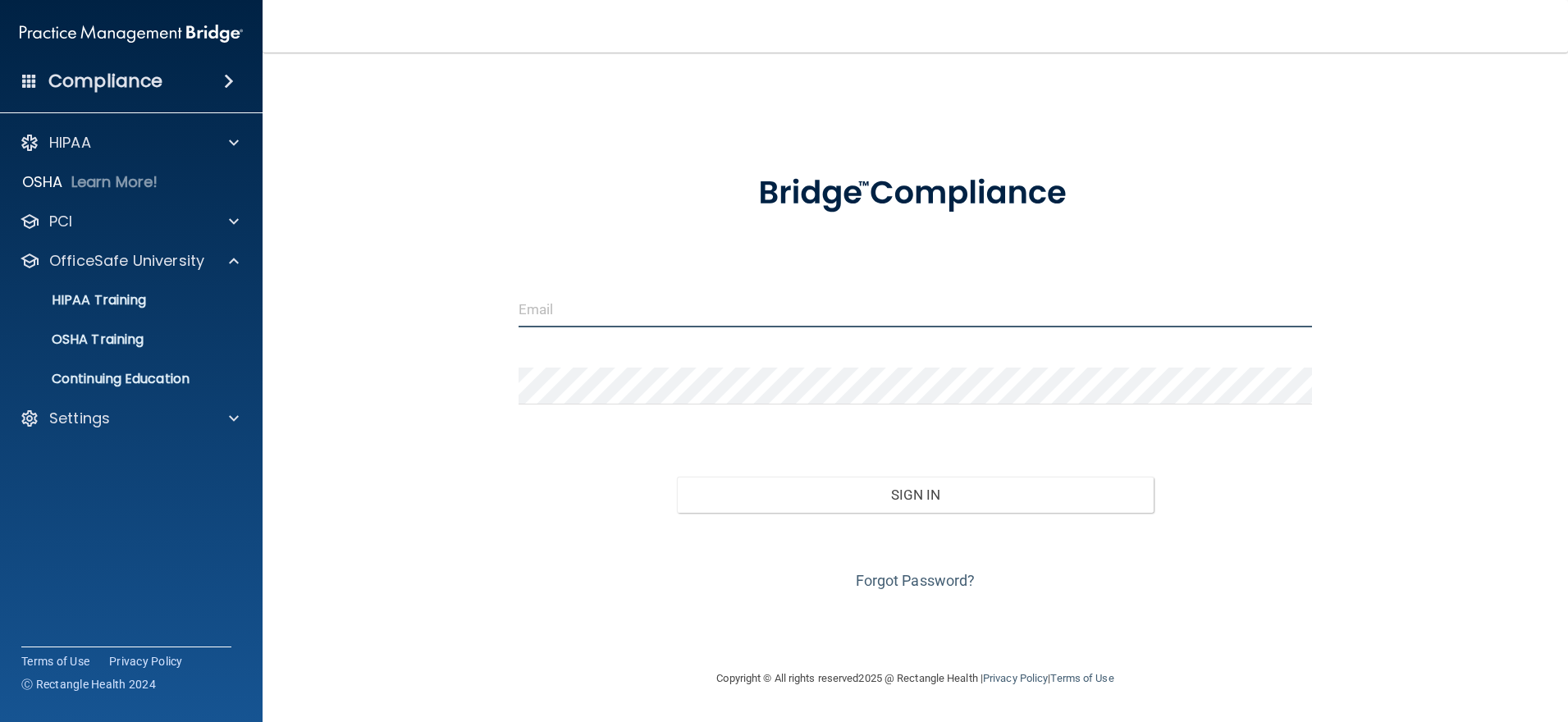
click at [587, 293] on input "email" at bounding box center [915, 309] width 793 height 37
type input "[PERSON_NAME][EMAIL_ADDRESS][DOMAIN_NAME]"
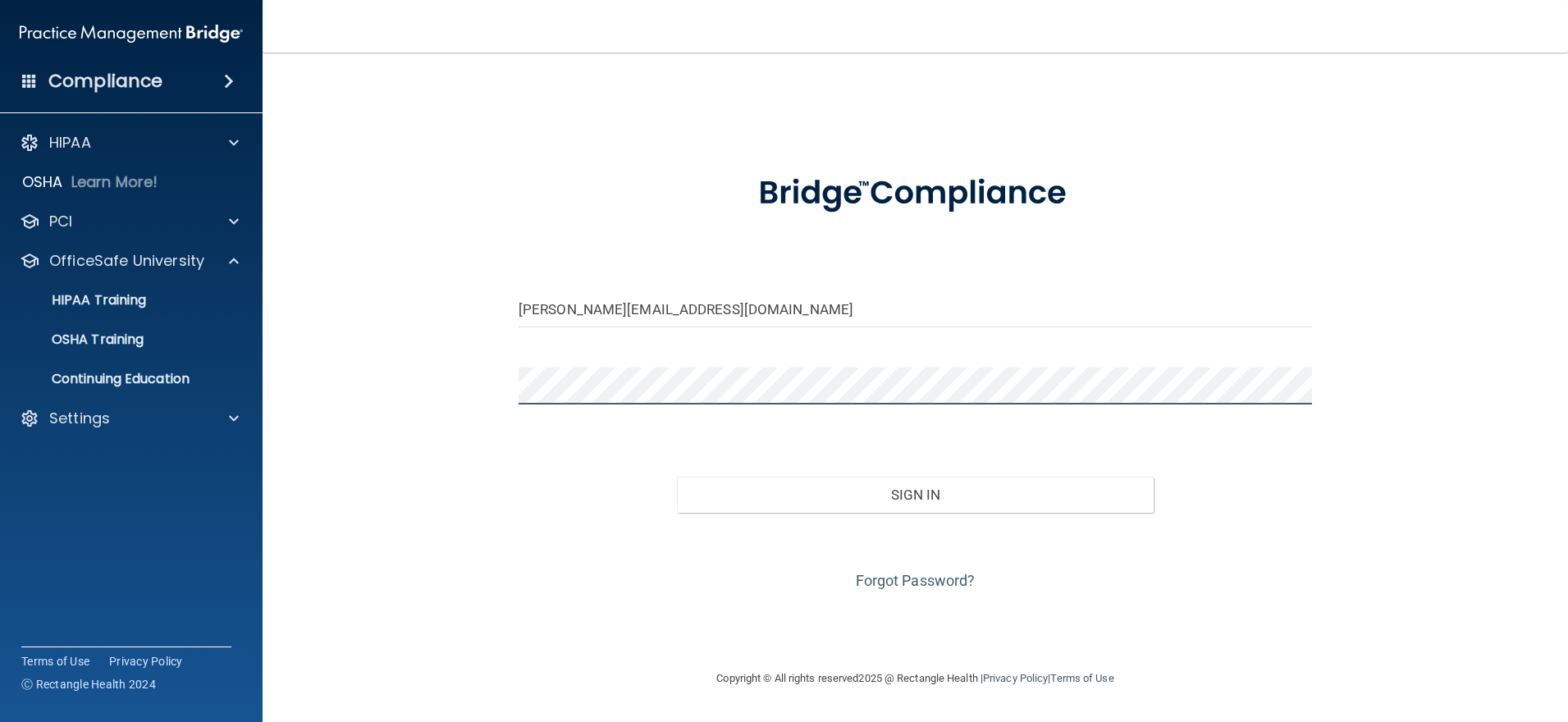
click at [677, 477] on button "Sign In" at bounding box center [915, 494] width 476 height 36
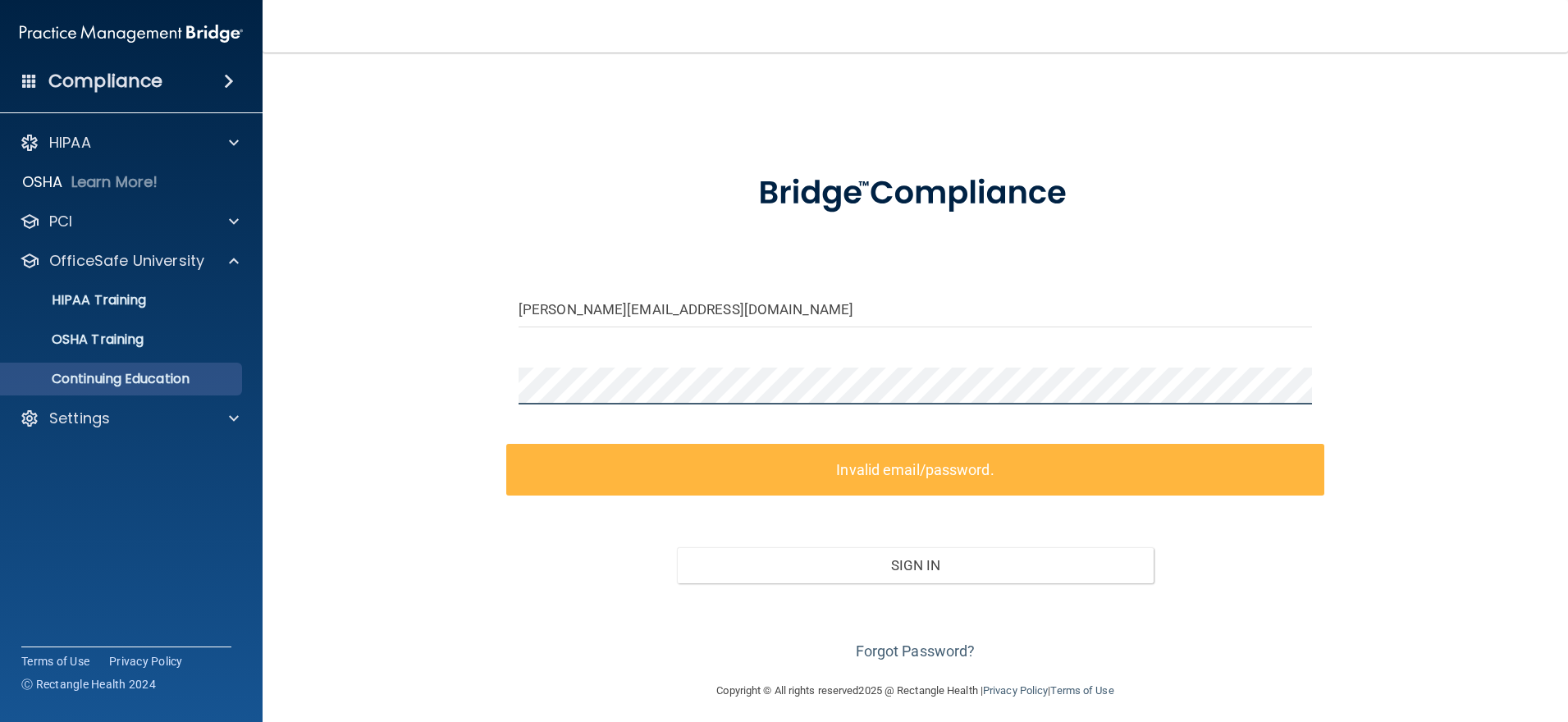
click at [204, 391] on div "Compliance HIPAA Documents and Policies Report an Incident Business Associates …" at bounding box center [784, 361] width 1568 height 722
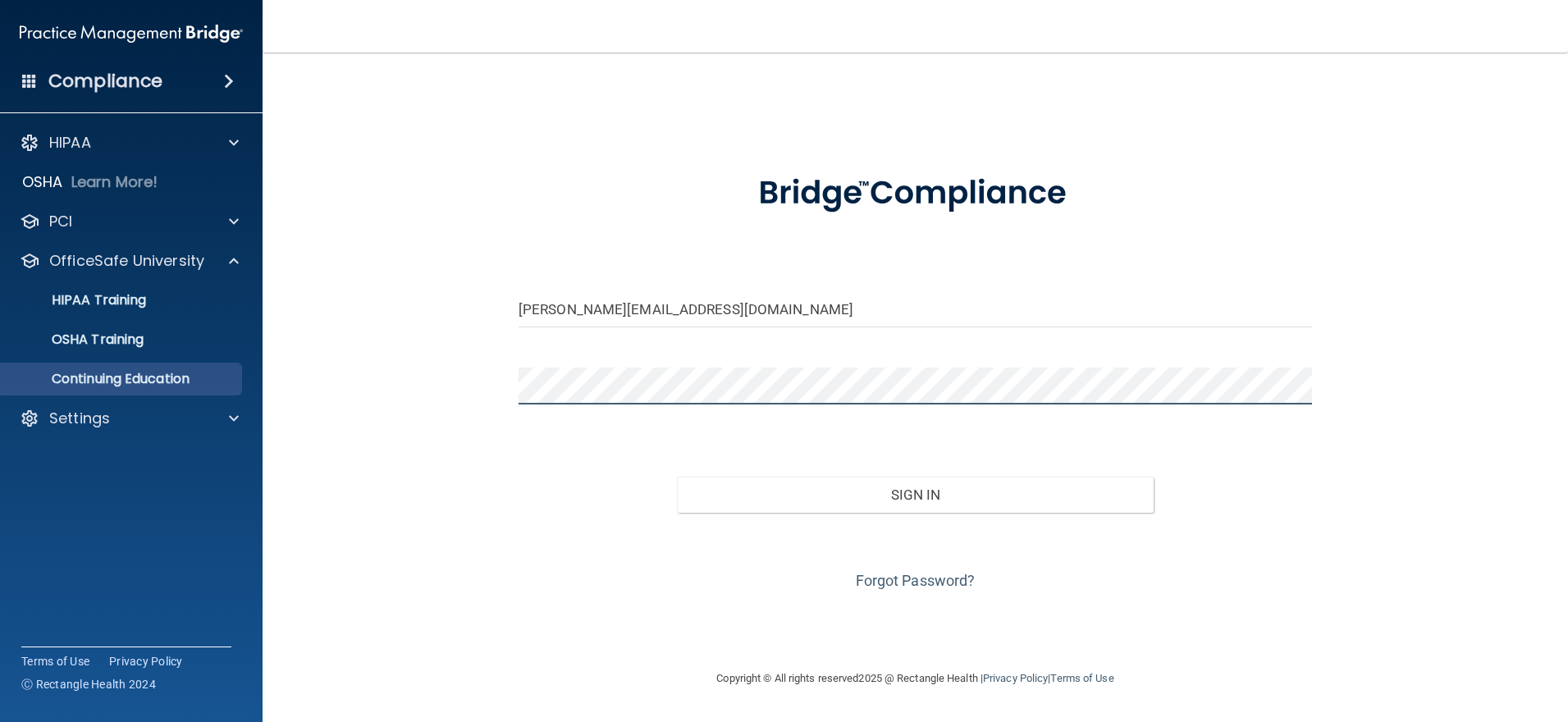
click at [677, 477] on button "Sign In" at bounding box center [915, 494] width 476 height 36
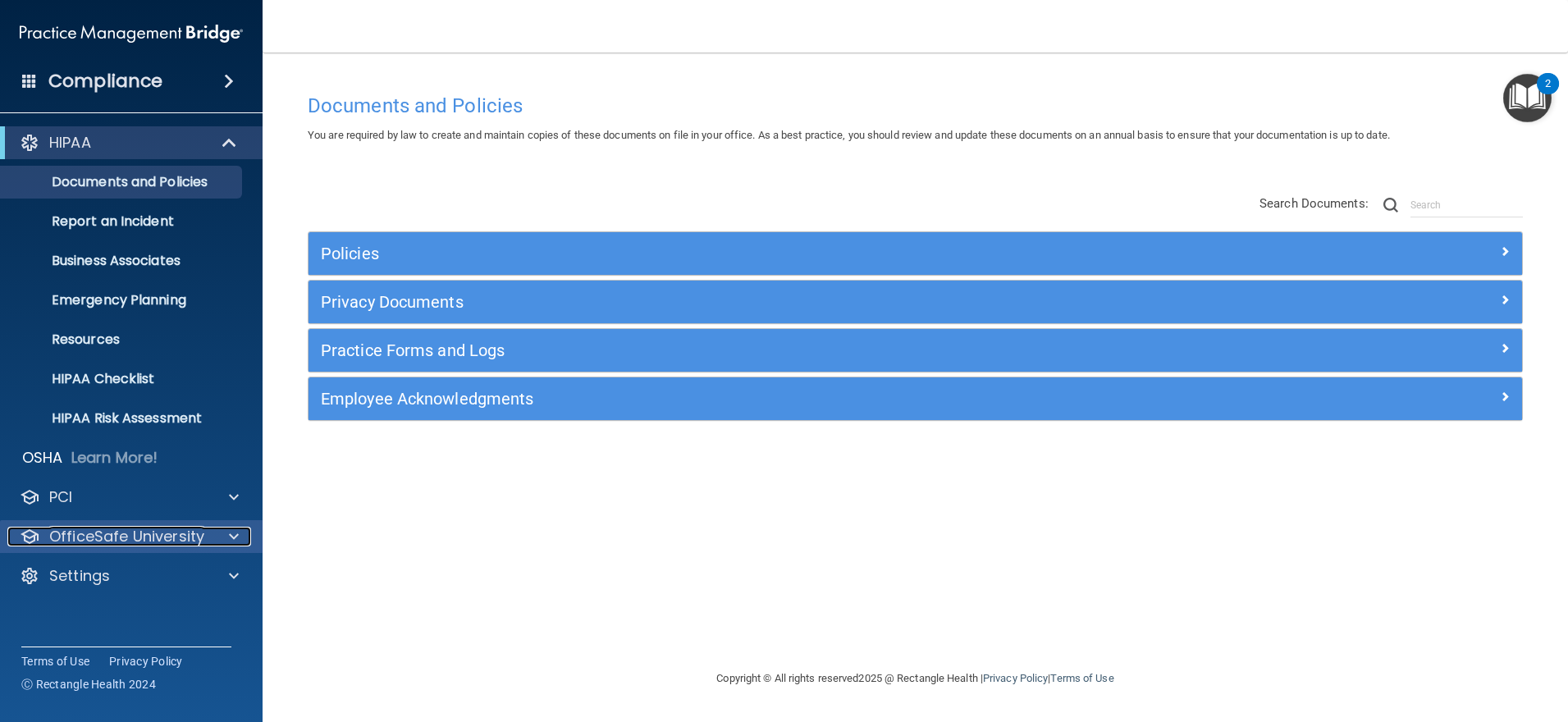
click at [164, 540] on p "OfficeSafe University" at bounding box center [126, 536] width 155 height 20
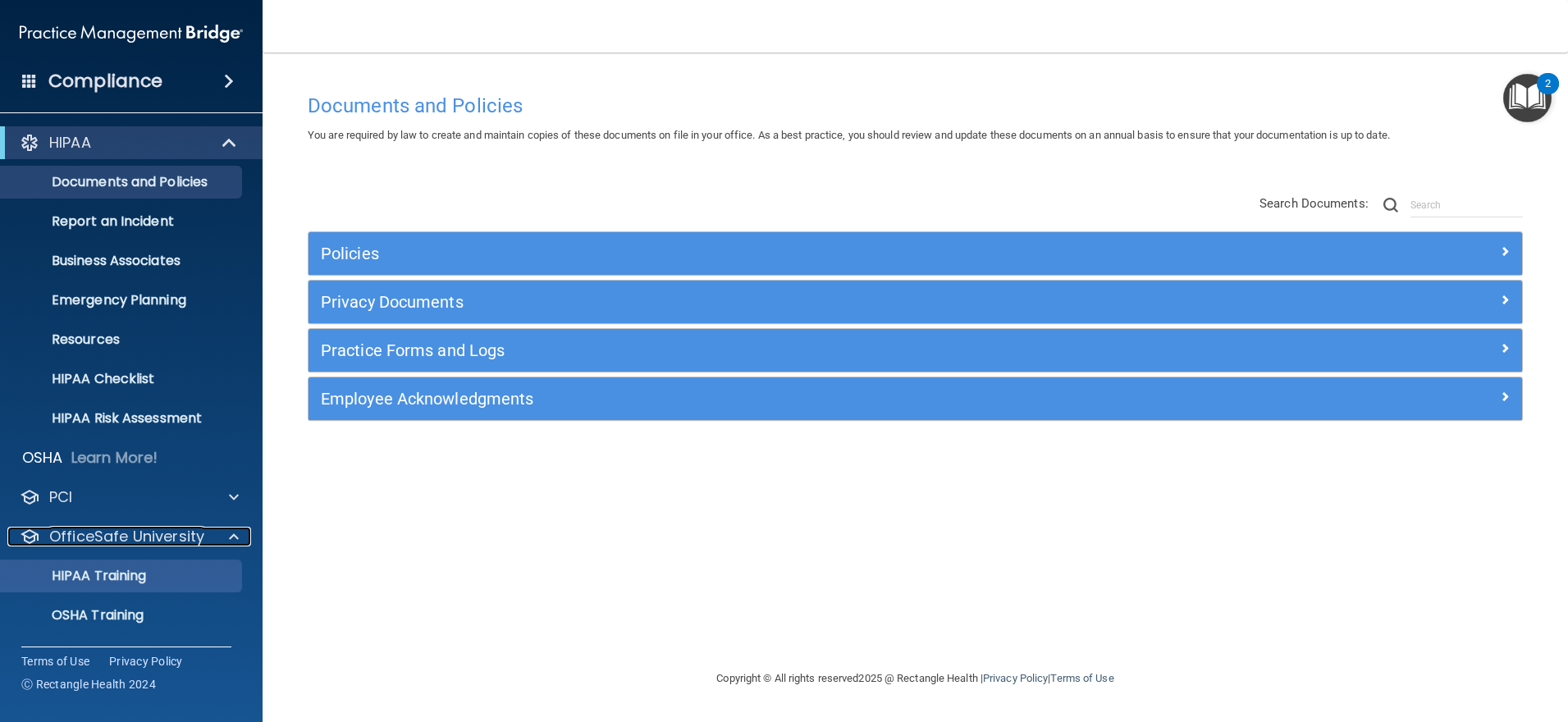
scroll to position [77, 0]
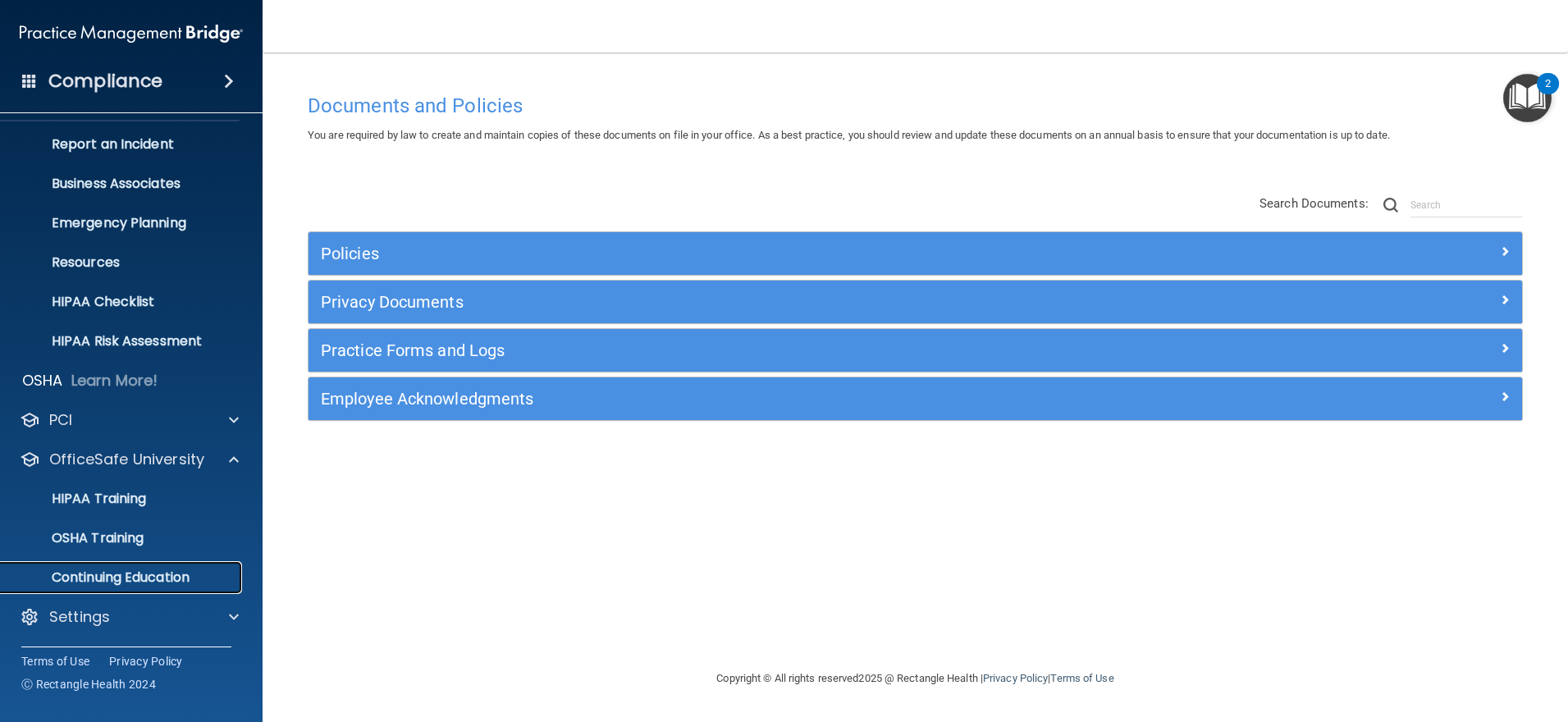
click at [92, 583] on p "Continuing Education" at bounding box center [122, 577] width 224 height 17
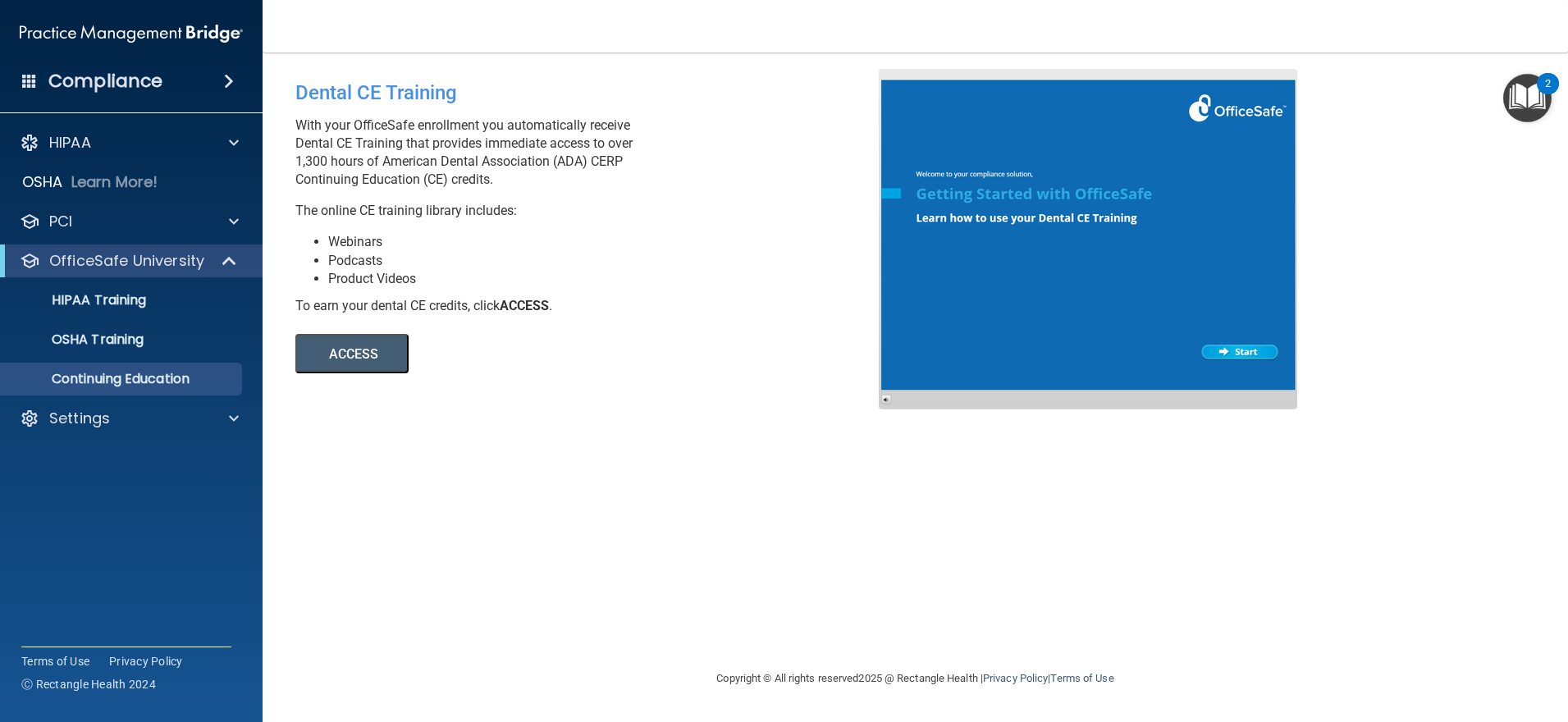
click at [402, 362] on button "ACCESS" at bounding box center [352, 353] width 113 height 39
click at [0, 0] on div "Compliance HIPAA Documents and Policies Report an Incident Business Associates …" at bounding box center [784, 361] width 1568 height 722
